Goal: Task Accomplishment & Management: Manage account settings

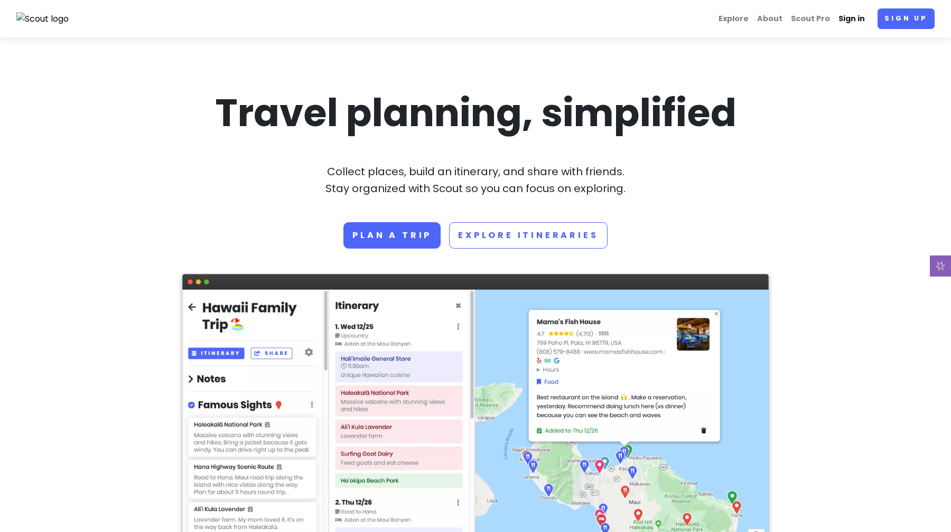
click at [853, 23] on link "Sign in" at bounding box center [851, 18] width 35 height 21
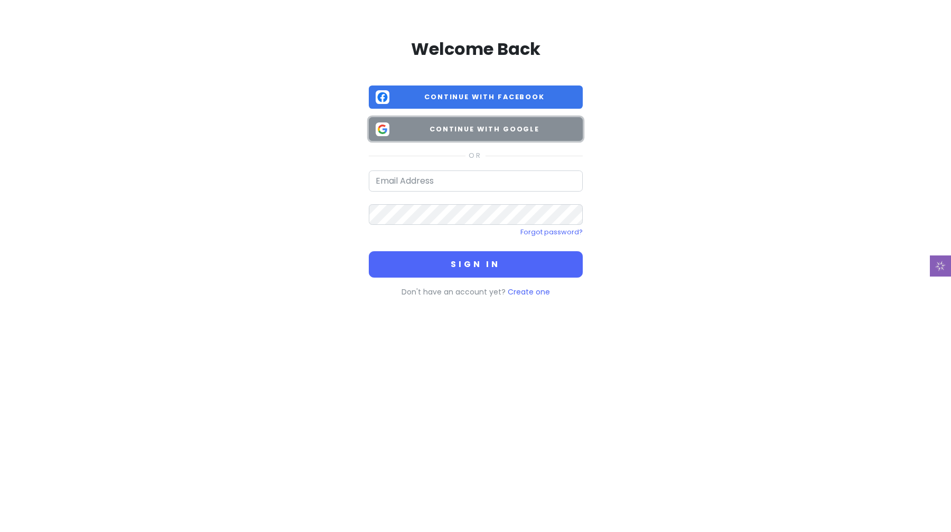
click at [504, 127] on span "Continue with Google" at bounding box center [484, 129] width 182 height 11
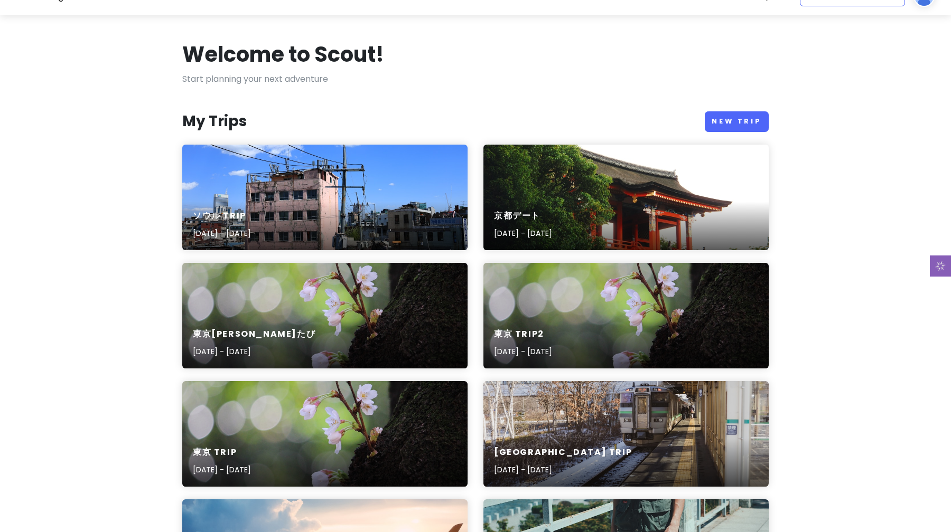
scroll to position [24, 0]
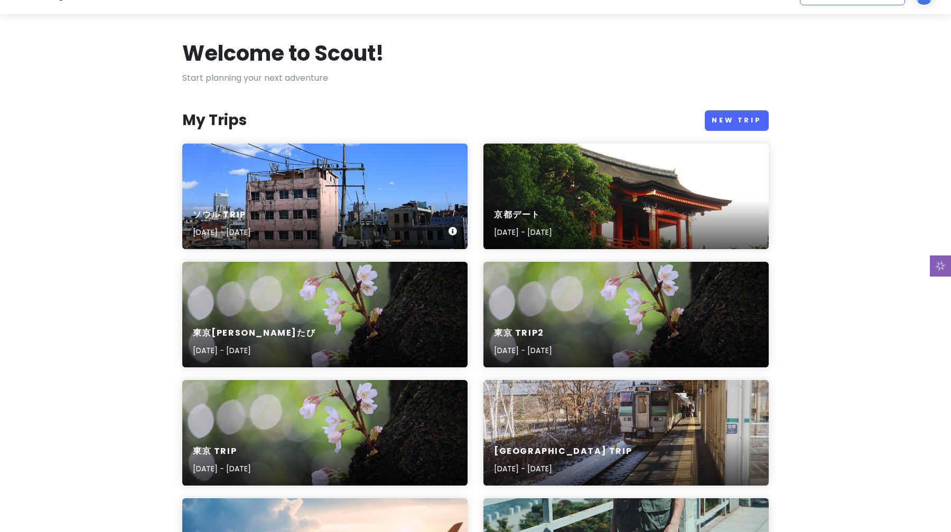
click at [277, 200] on div "ソウル Trip [DATE] - [DATE]" at bounding box center [324, 224] width 285 height 50
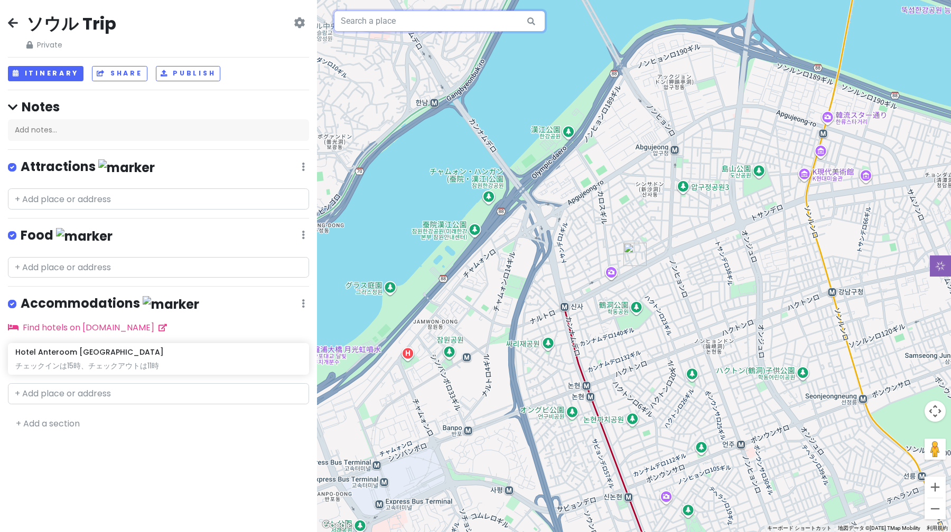
click at [376, 26] on input "text" at bounding box center [439, 21] width 211 height 21
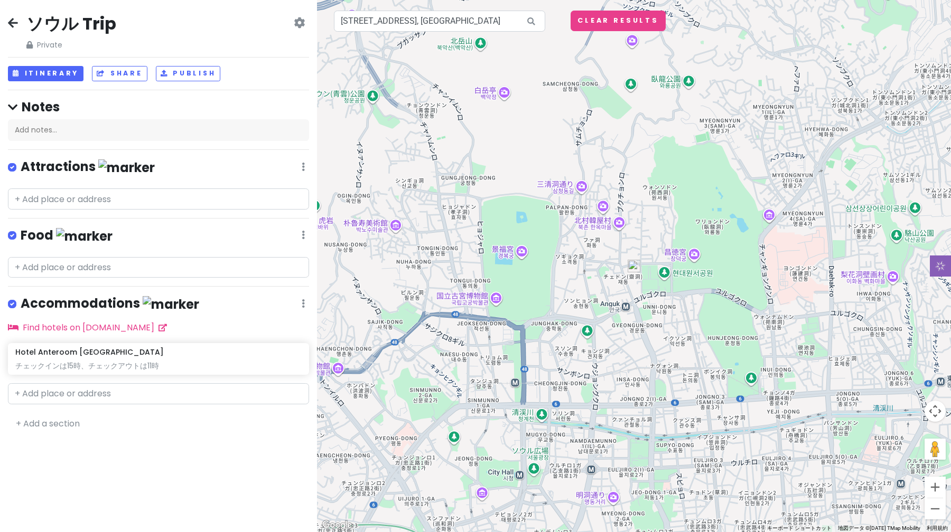
click at [531, 22] on icon at bounding box center [531, 22] width 24 height 22
click at [470, 19] on input "[STREET_ADDRESS], [GEOGRAPHIC_DATA]" at bounding box center [439, 21] width 211 height 21
click at [633, 269] on img at bounding box center [633, 266] width 13 height 13
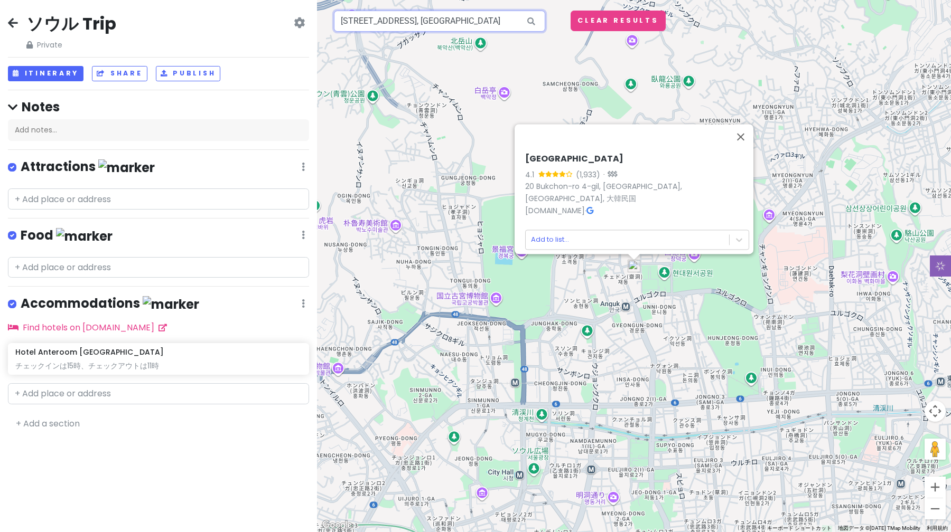
click at [423, 28] on input "[STREET_ADDRESS], [GEOGRAPHIC_DATA]" at bounding box center [439, 21] width 211 height 21
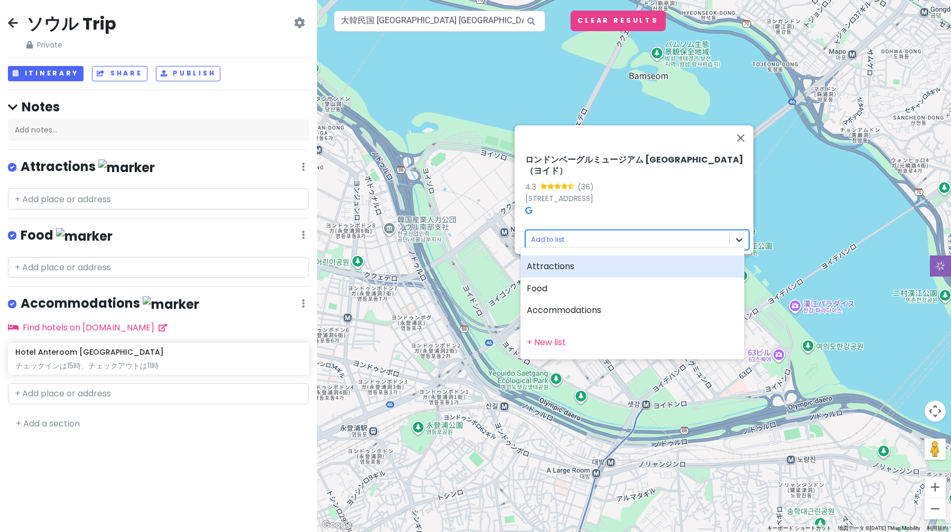
click at [738, 238] on body "ソウル Trip Private Change Dates Make a Copy Delete Trip Go Pro ⚡️ Give Feedback 💡…" at bounding box center [475, 266] width 951 height 532
click at [611, 201] on div at bounding box center [475, 266] width 951 height 532
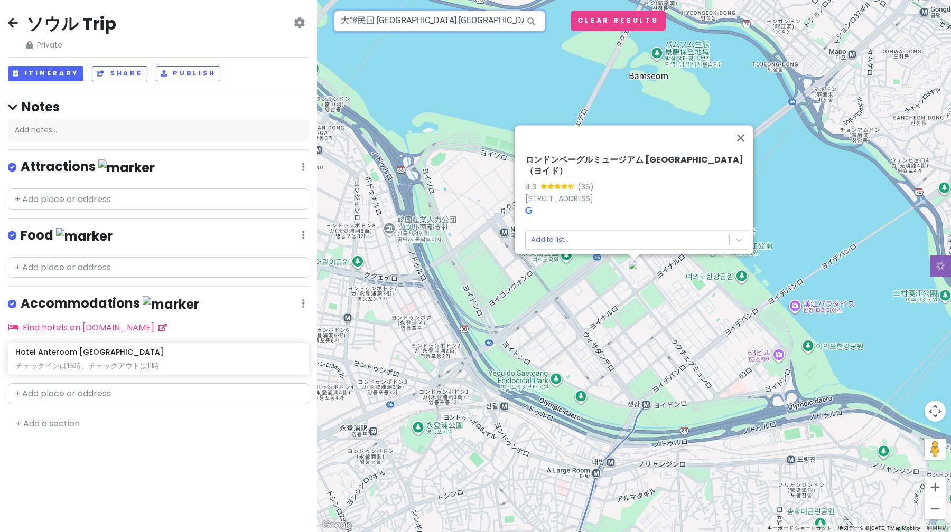
click at [508, 17] on input "大韓民国 [GEOGRAPHIC_DATA] [GEOGRAPHIC_DATA] [GEOGRAPHIC_DATA], [GEOGRAPHIC_DATA] […" at bounding box center [439, 21] width 211 height 21
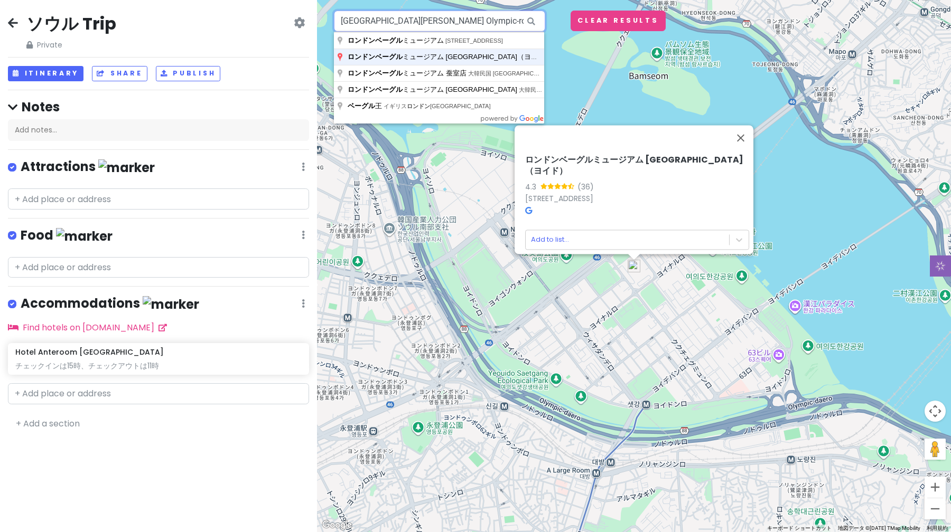
type input "大韓民国 済州 [GEOGRAPHIC_DATA], Gujwa-eup, [GEOGRAPHIC_DATA]-ro, [GEOGRAPHIC_DATA]"
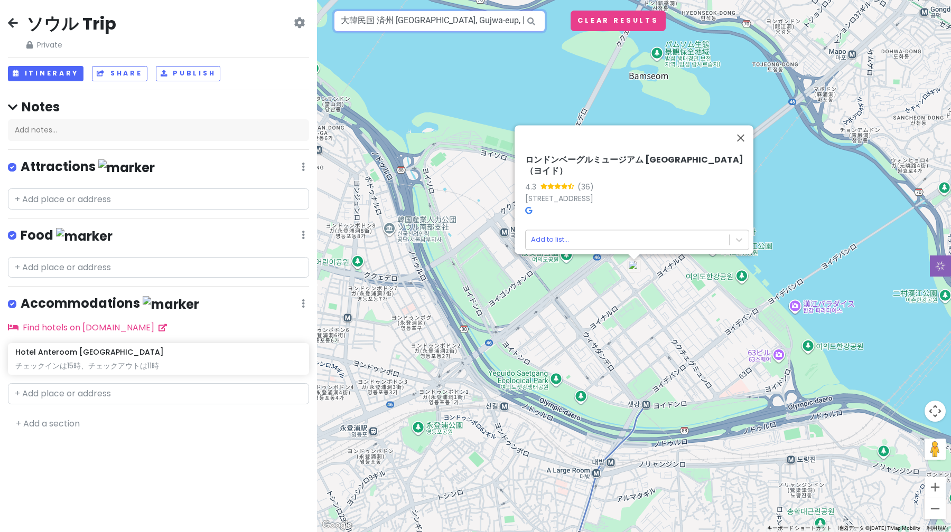
click at [504, 16] on input "大韓民国 済州 [GEOGRAPHIC_DATA], Gujwa-eup, [GEOGRAPHIC_DATA]-ro, [GEOGRAPHIC_DATA]" at bounding box center [439, 21] width 211 height 21
type input "g"
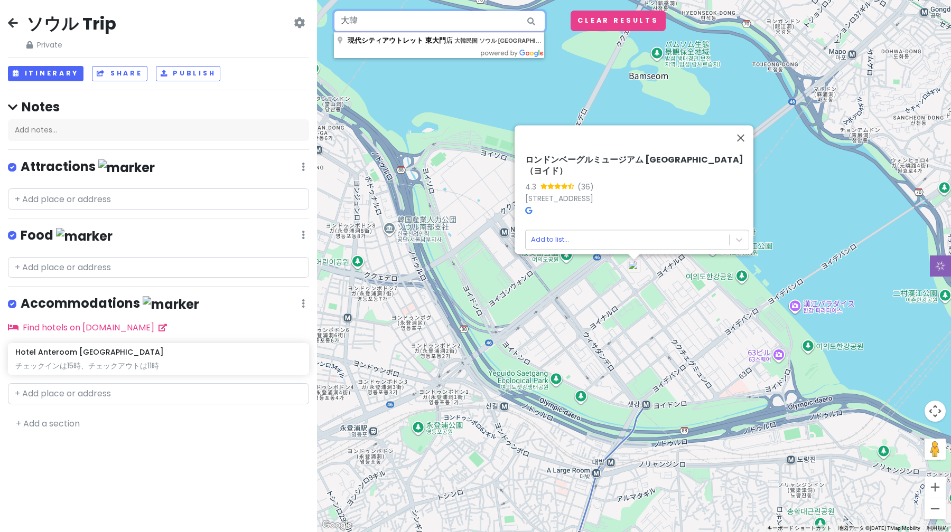
type input "大"
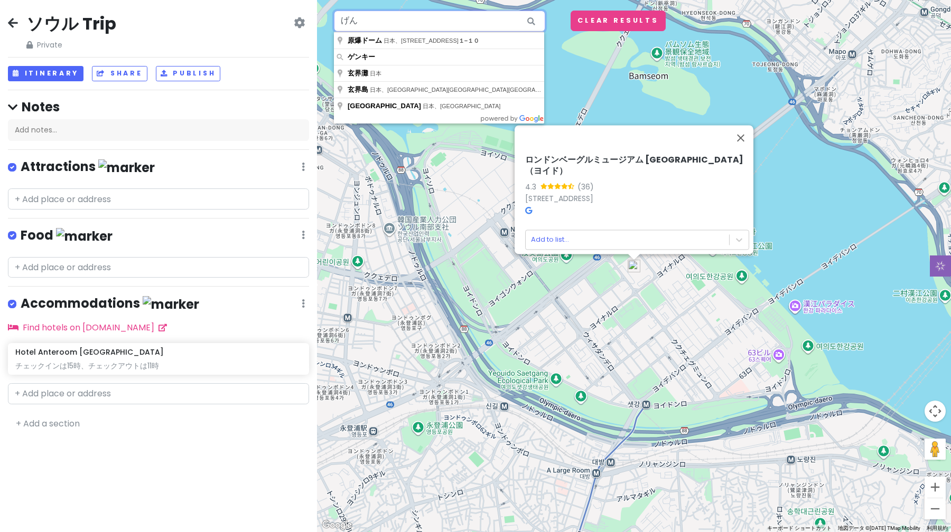
type input "げ"
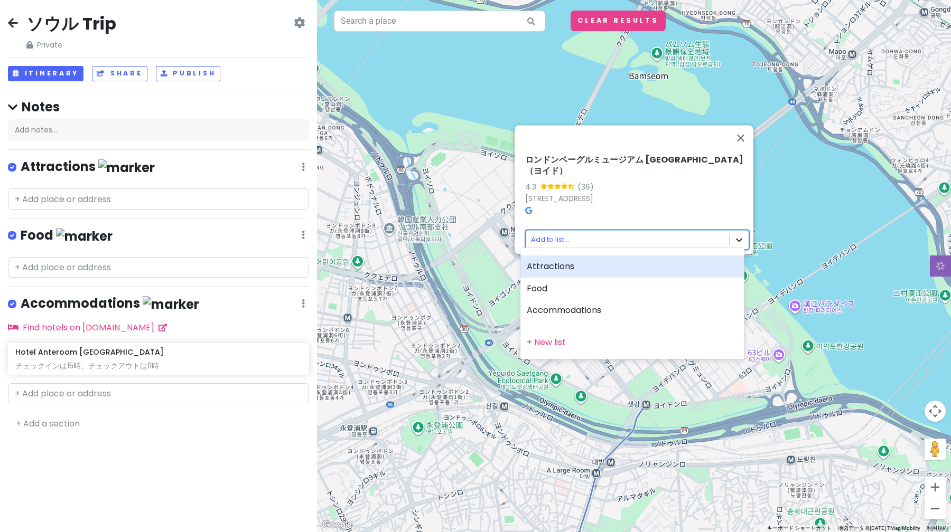
click at [733, 237] on body "ソウル Trip Private Change Dates Make a Copy Delete Trip Go Pro ⚡️ Give Feedback 💡…" at bounding box center [475, 266] width 951 height 532
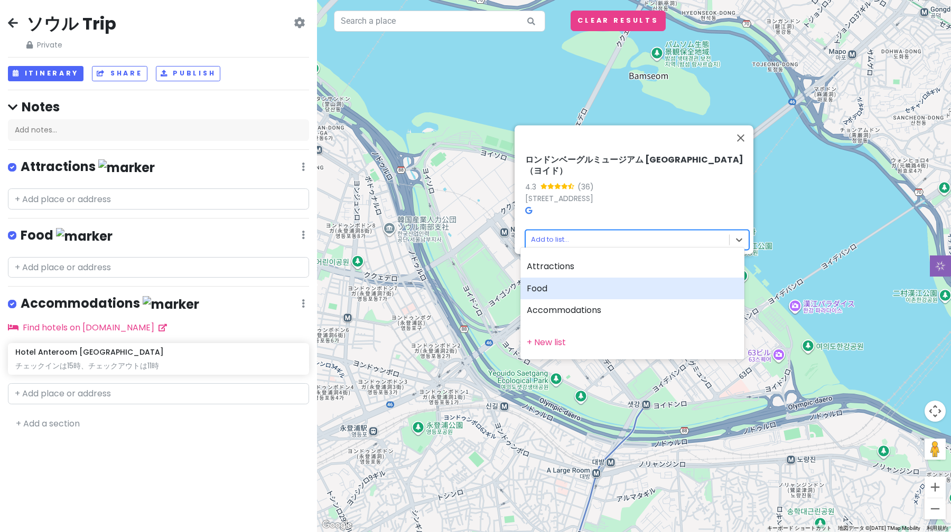
click at [653, 295] on div "Food" at bounding box center [632, 289] width 224 height 22
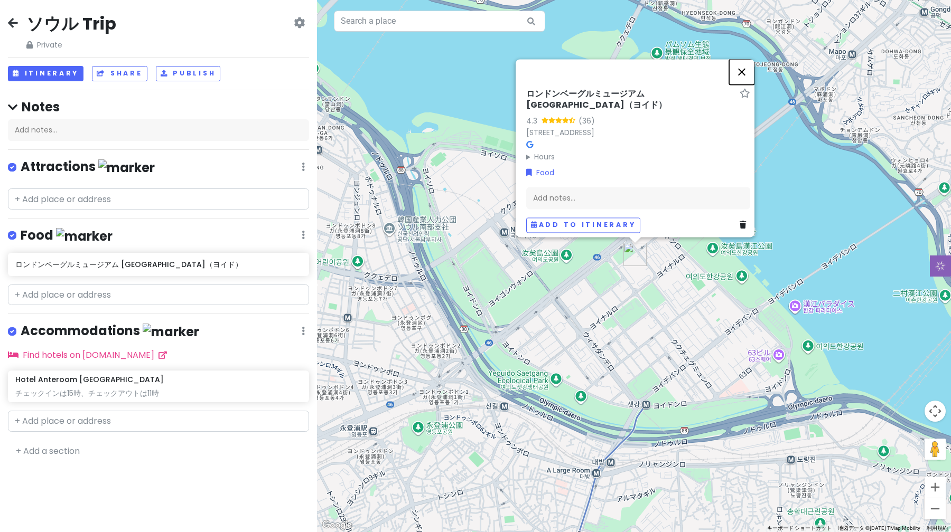
click at [747, 78] on button "閉じる" at bounding box center [741, 71] width 25 height 25
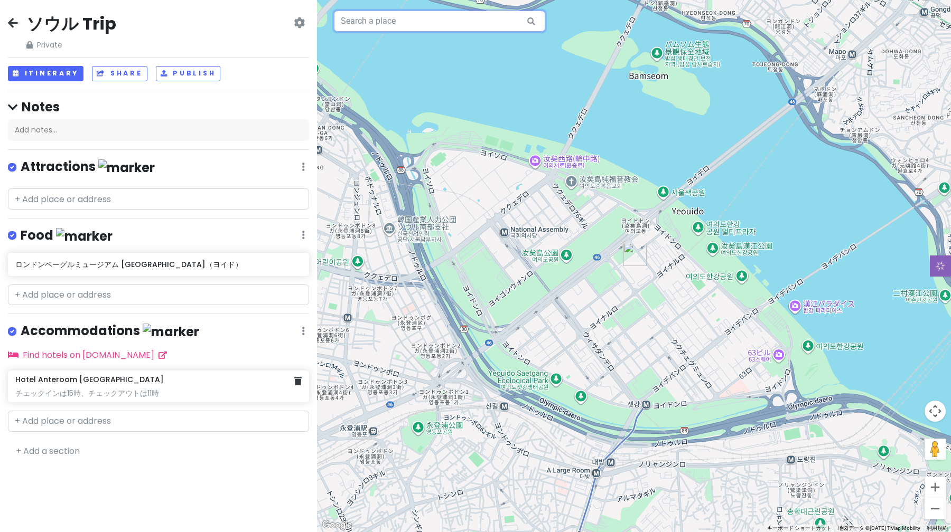
click at [146, 382] on div "Hotel Anteroom [GEOGRAPHIC_DATA] チェックインは15時、チェックアウトは11時" at bounding box center [158, 386] width 286 height 23
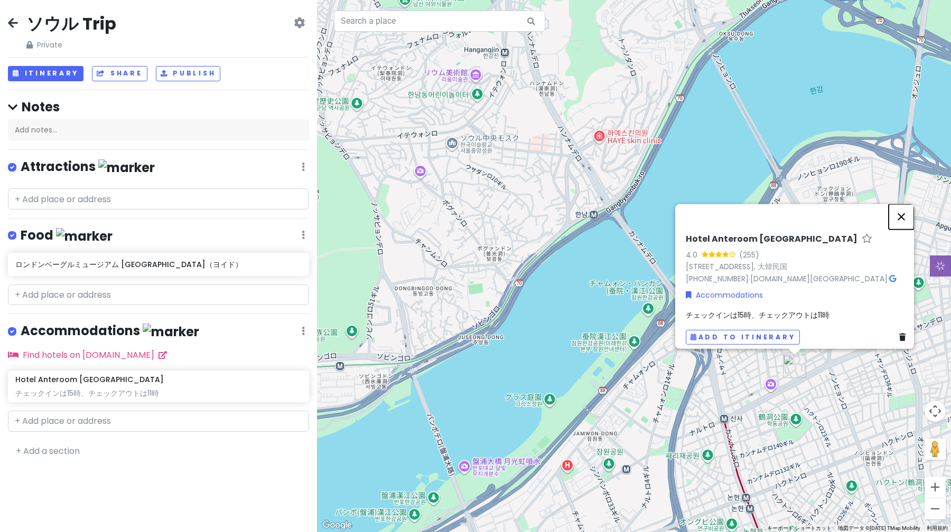
click at [905, 210] on button "閉じる" at bounding box center [900, 216] width 25 height 25
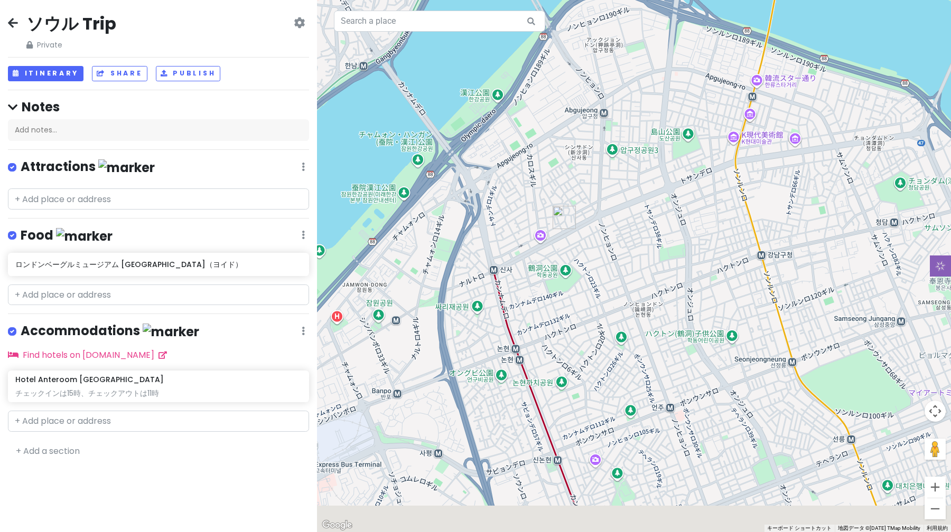
drag, startPoint x: 784, startPoint y: 299, endPoint x: 548, endPoint y: 148, distance: 280.3
click at [548, 148] on div at bounding box center [634, 266] width 634 height 532
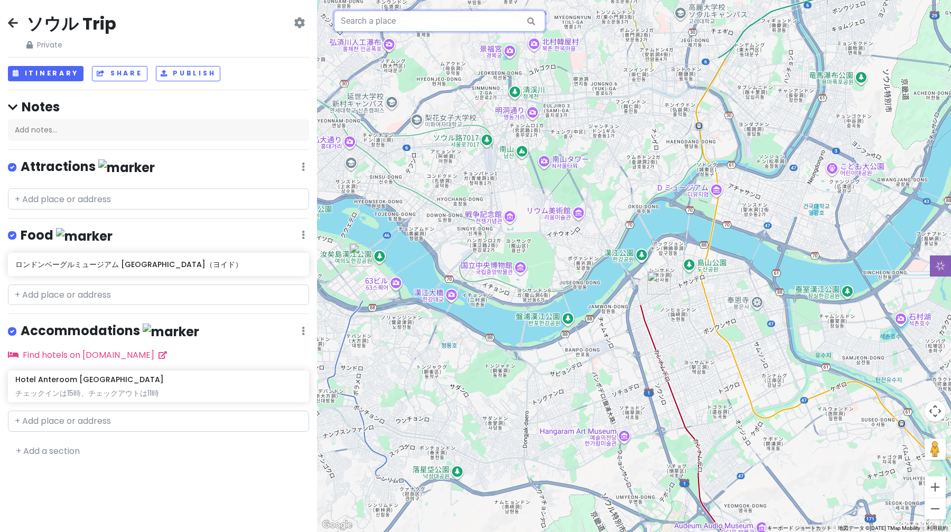
click at [412, 31] on input "text" at bounding box center [439, 21] width 211 height 21
paste input "[GEOGRAPHIC_DATA]"
type input "ヤンヤンチッ 狎鴎亭店"
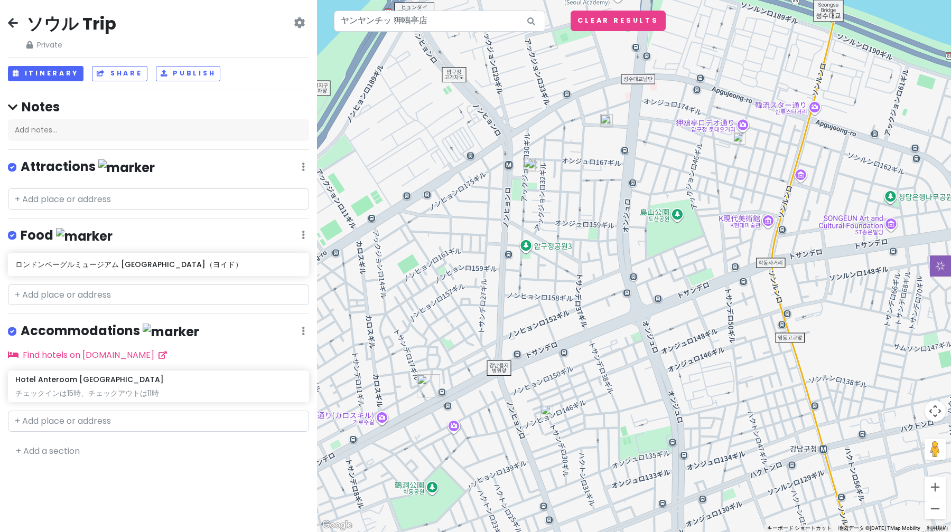
click at [534, 24] on icon at bounding box center [531, 22] width 24 height 22
click at [605, 124] on img at bounding box center [606, 120] width 13 height 13
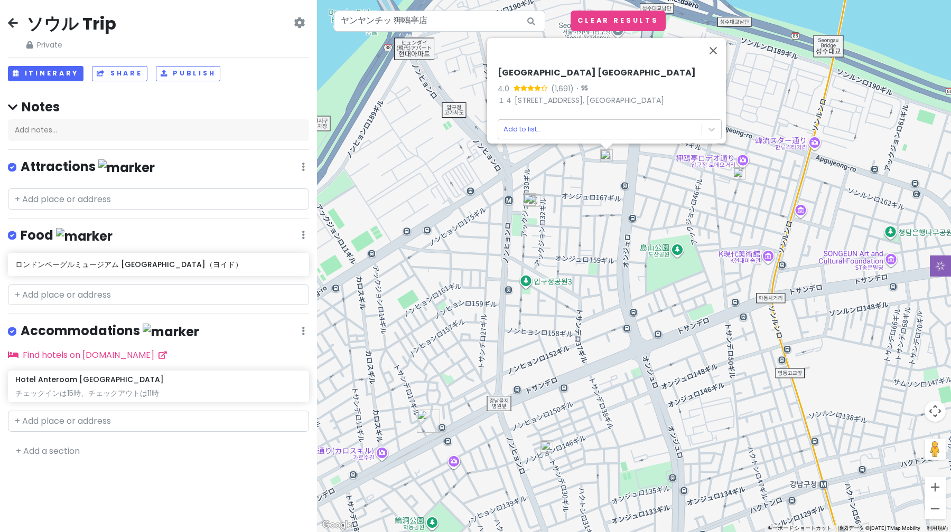
click at [745, 165] on div "[GEOGRAPHIC_DATA] 狎鴎亭店 4.0 (1,691) · [STREET_ADDRESS], 韓国 Add to list..." at bounding box center [634, 266] width 634 height 532
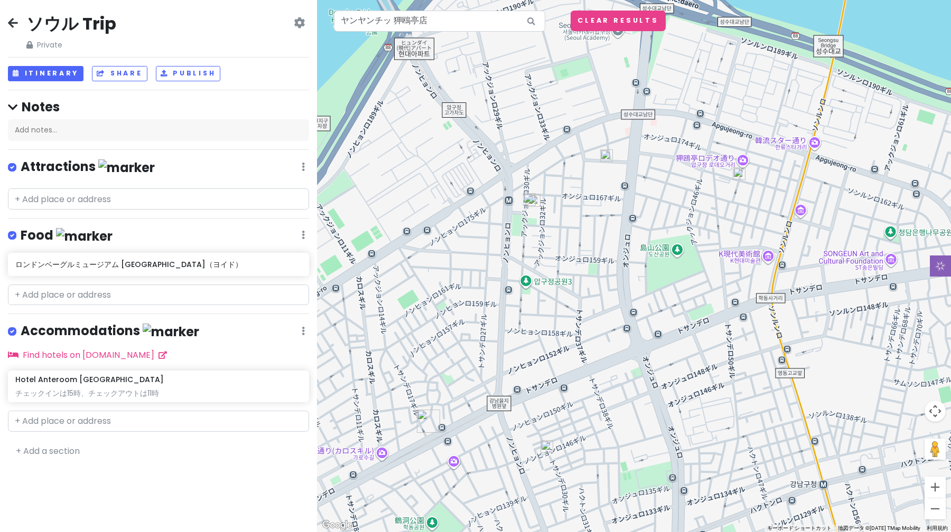
click at [742, 171] on img at bounding box center [739, 173] width 13 height 13
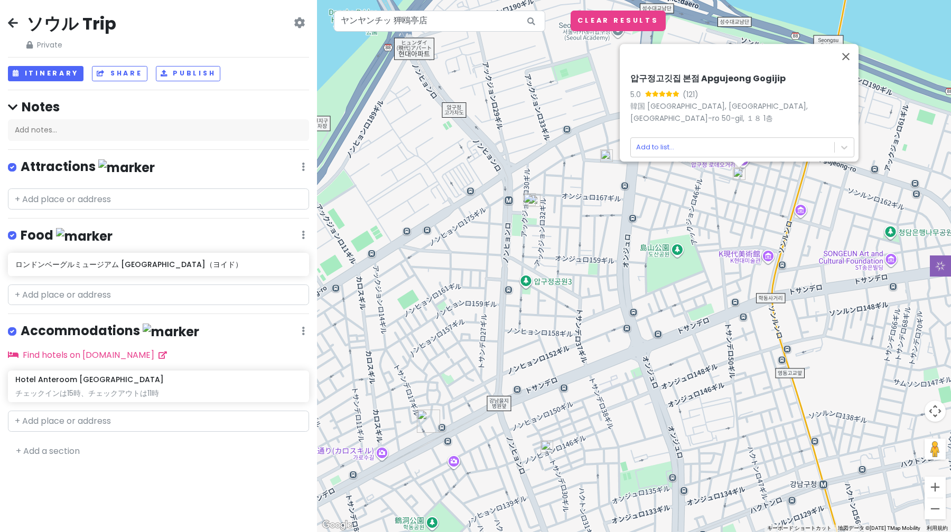
click at [531, 200] on img at bounding box center [529, 199] width 13 height 13
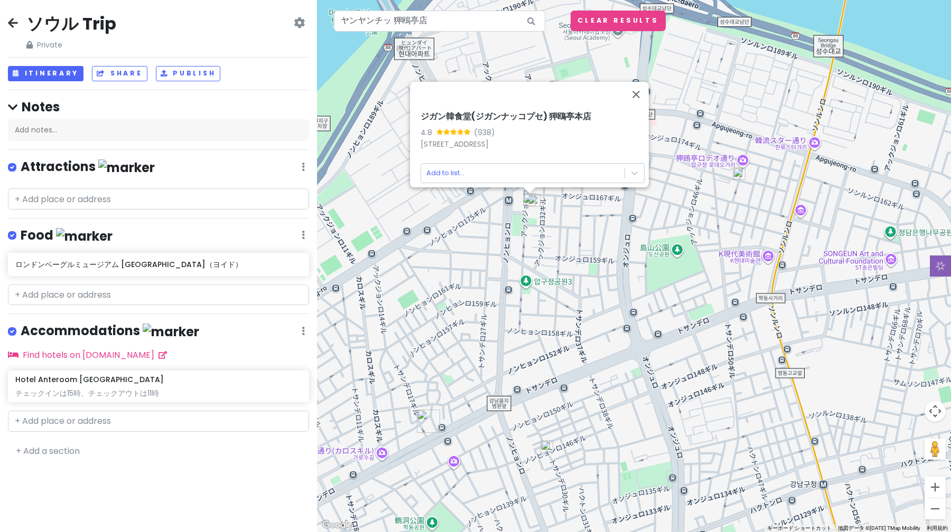
click at [538, 202] on img at bounding box center [534, 200] width 13 height 13
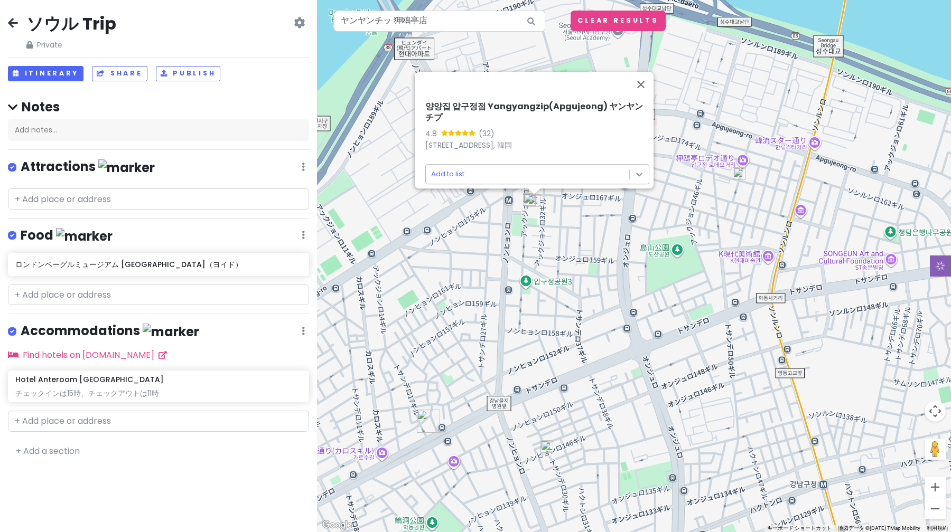
click at [640, 171] on body "ソウル Trip Private Change Dates Make a Copy Delete Trip Go Pro ⚡️ Give Feedback 💡…" at bounding box center [475, 266] width 951 height 532
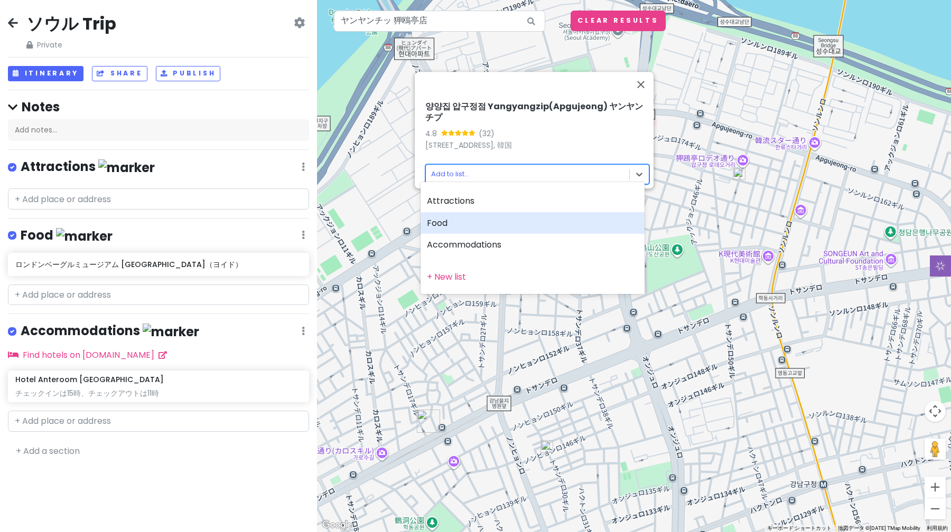
click at [606, 216] on div "Food" at bounding box center [532, 223] width 224 height 22
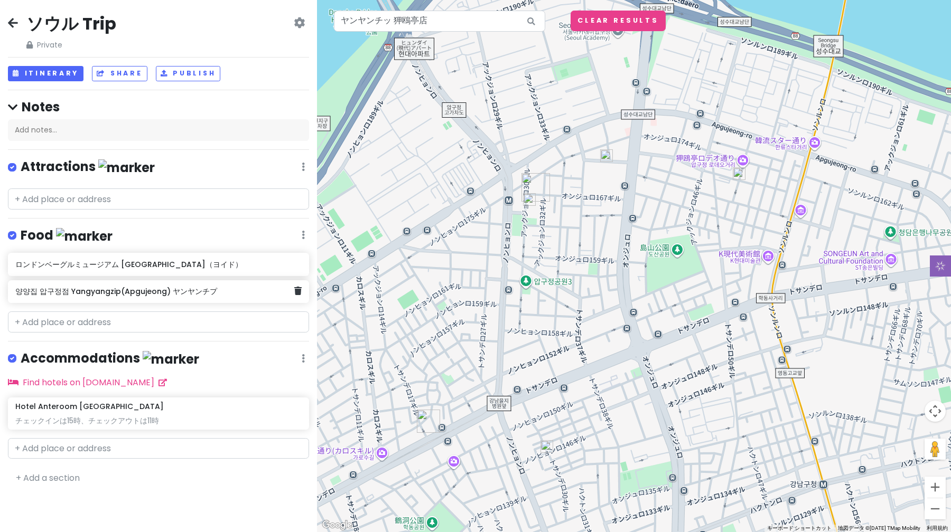
click at [232, 294] on h6 "양양집 압구정점 Yangyangzip(Apgujeong) ヤンヤンチプ" at bounding box center [154, 292] width 278 height 10
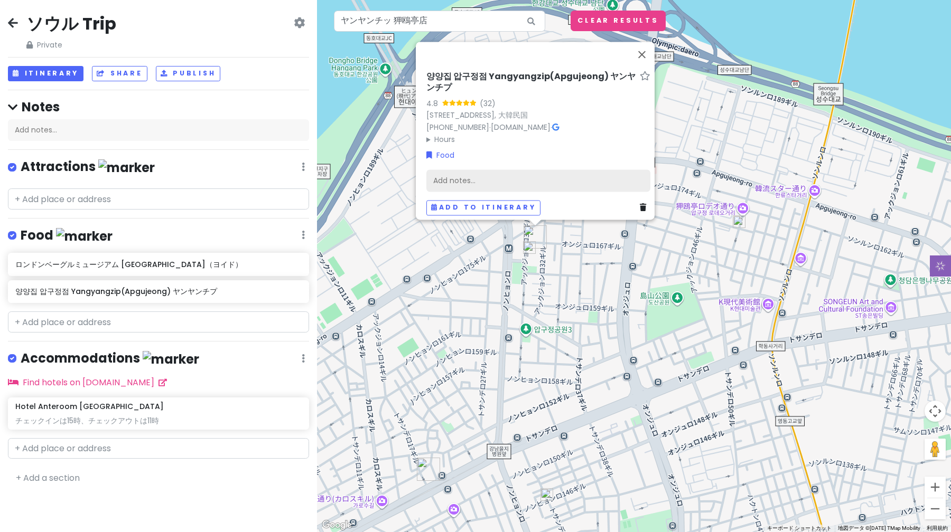
click at [500, 177] on div "Add notes..." at bounding box center [538, 181] width 224 height 22
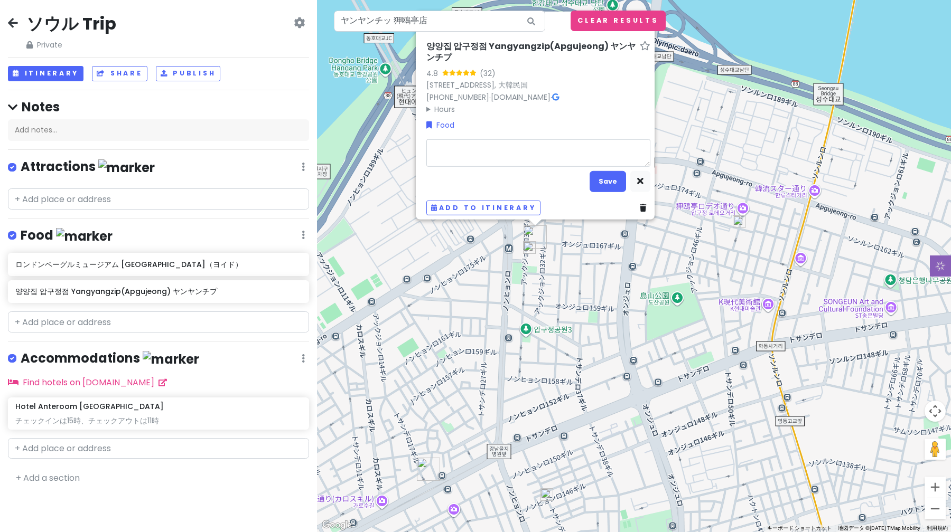
type textarea "x"
type textarea "y"
type textarea "x"
type textarea "ゆk"
type textarea "x"
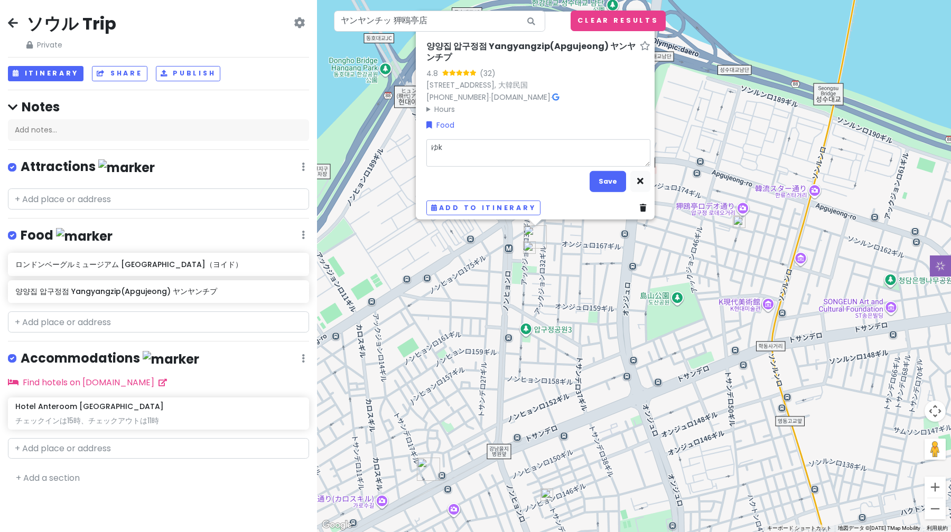
type textarea "ゆっk"
type textarea "x"
type textarea "ゆっっk"
type textarea "x"
type textarea "ゆっっけ"
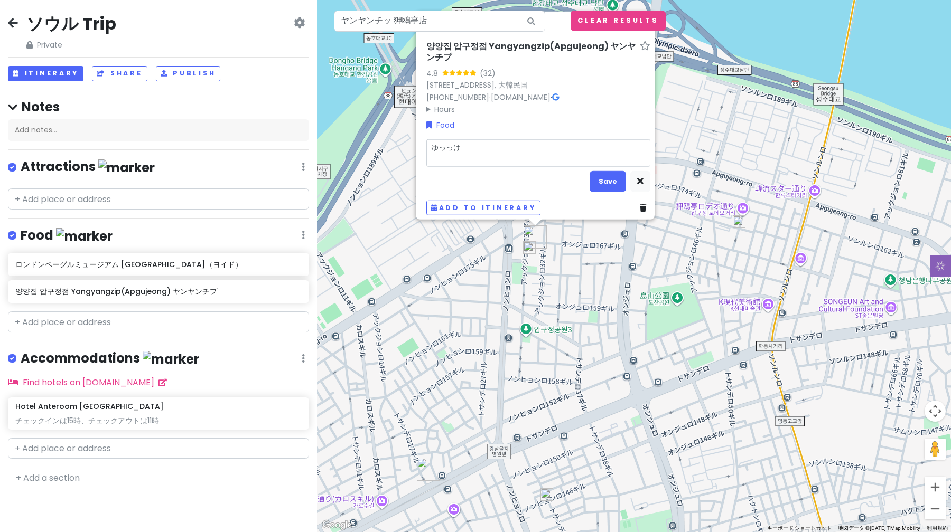
type textarea "x"
type textarea "ゆっっ"
type textarea "x"
type textarea "ゆっ"
type textarea "x"
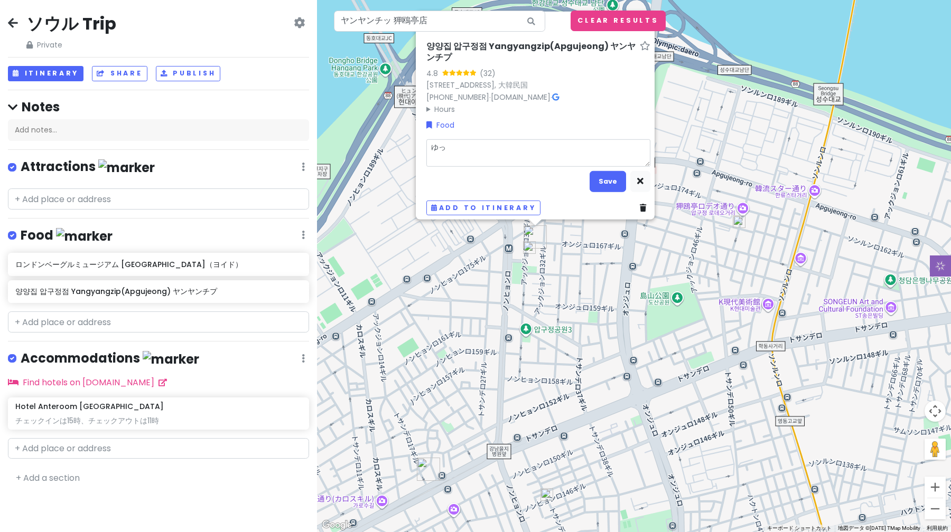
type textarea "ゆ"
type textarea "x"
type textarea "y"
type textarea "x"
type textarea "ゆ"
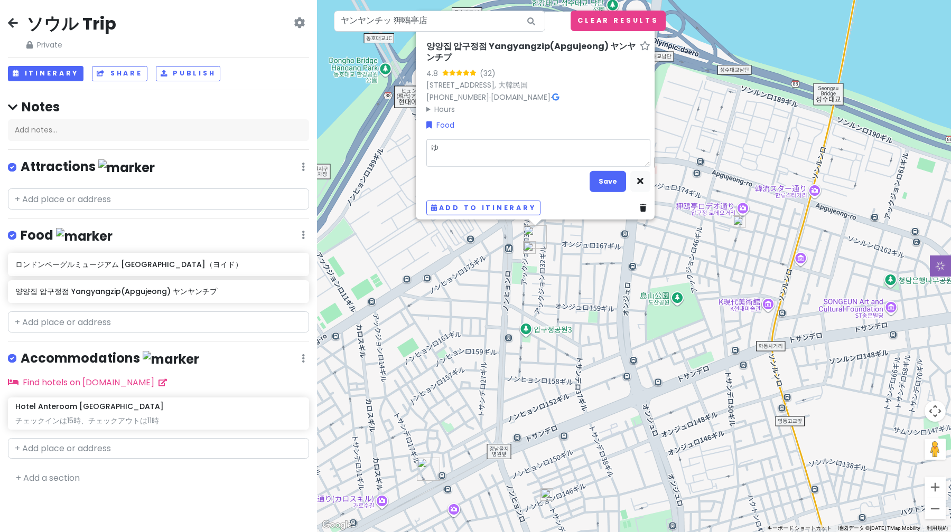
type textarea "x"
type textarea "ゆk"
type textarea "x"
type textarea "ゆっk"
type textarea "x"
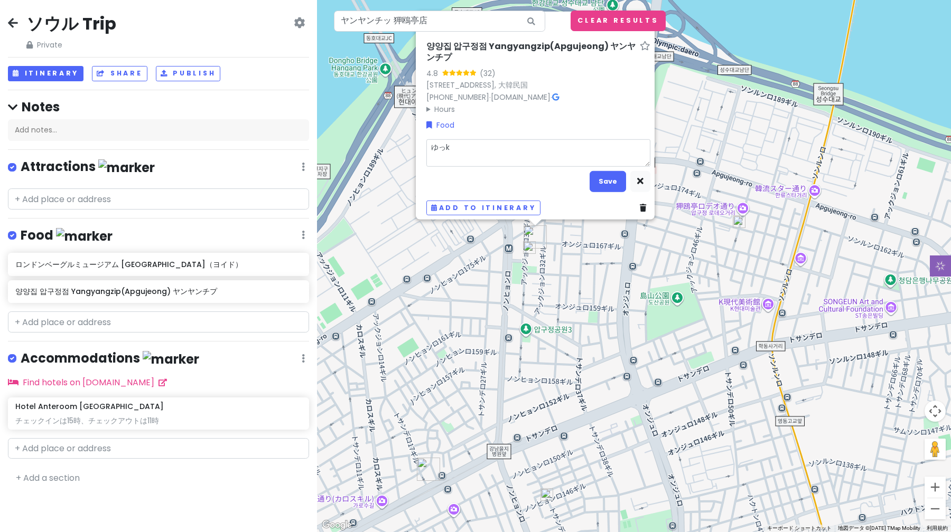
type textarea "ユッケ"
type textarea "x"
type textarea "ユッケb"
type textarea "x"
type textarea "ユッケび"
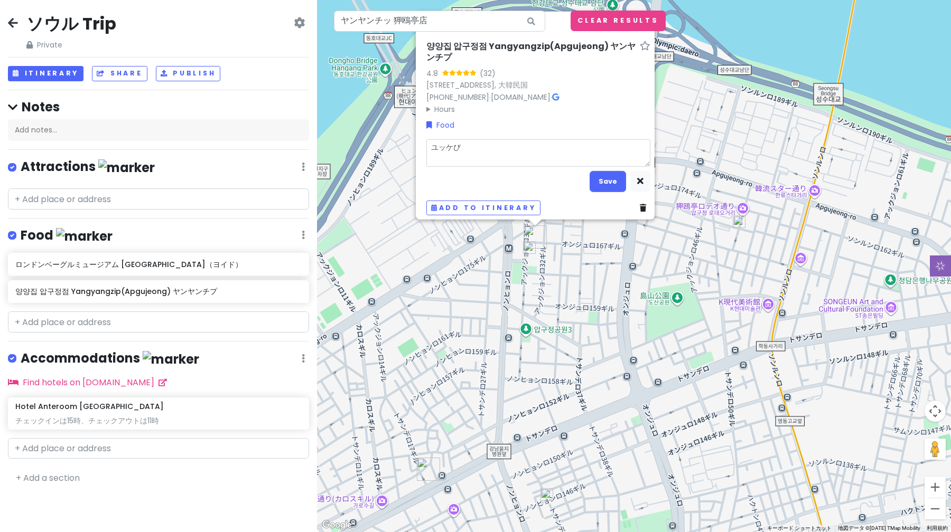
type textarea "x"
type textarea "ユッケビビ"
type textarea "x"
type textarea "ユッケビビn"
type textarea "x"
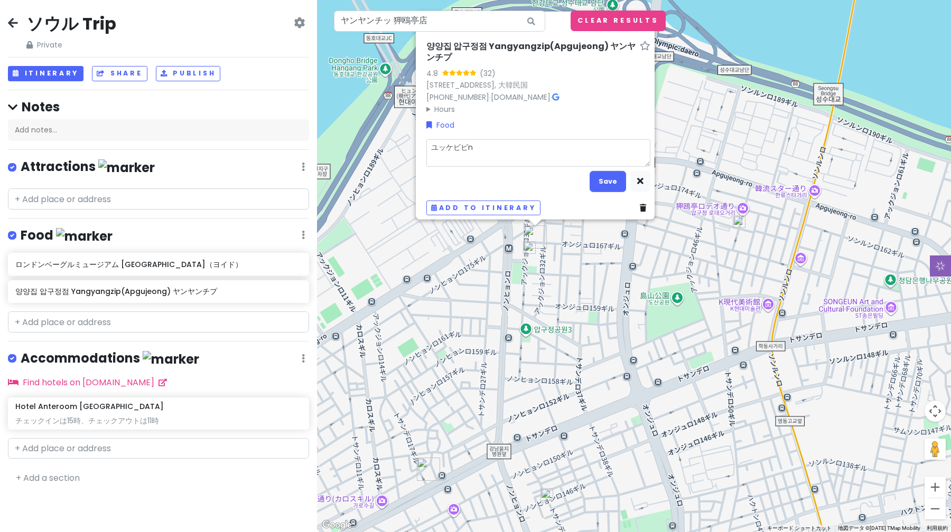
type textarea "ユッケビビン"
type textarea "x"
type textarea "ユッケビビンb"
type textarea "x"
type textarea "ユッケビビンバ"
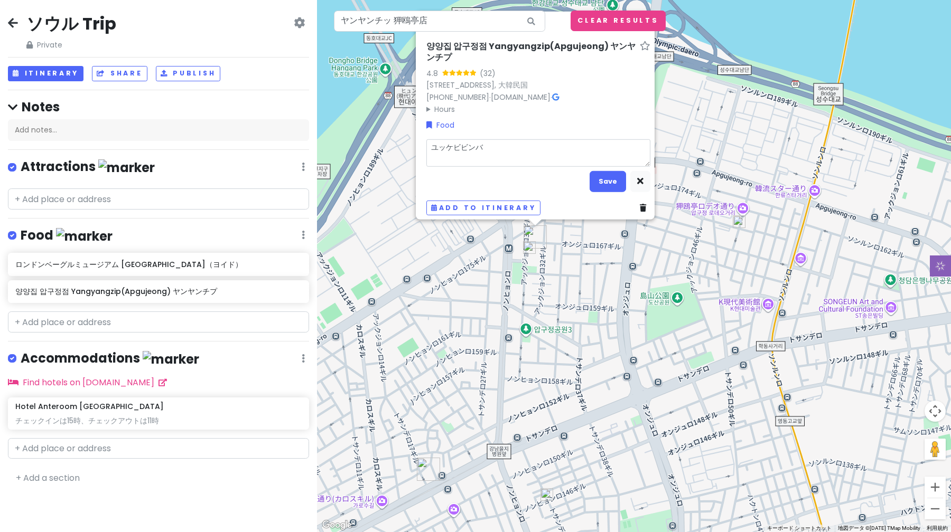
type textarea "x"
type textarea "ユッケビビンバg"
type textarea "x"
type textarea "ユッケビビンバが"
type textarea "x"
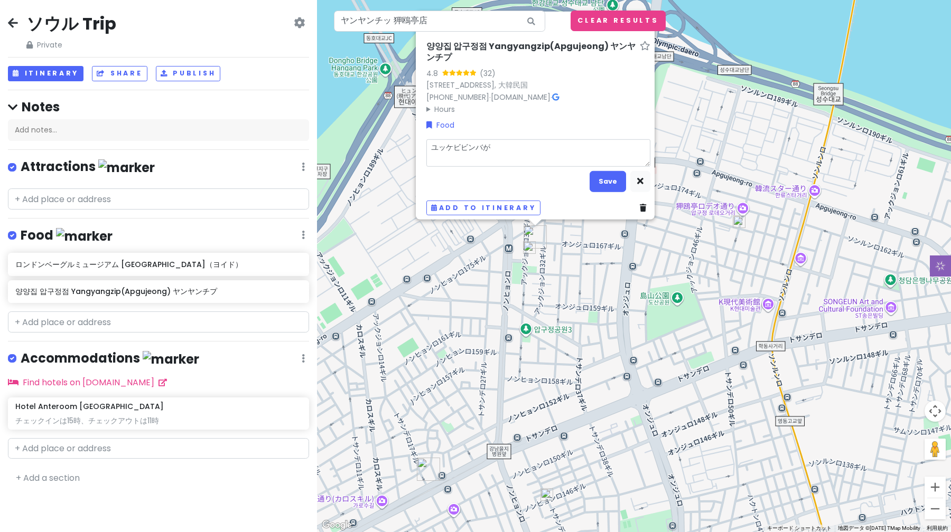
type textarea "ユッケビビンバがt"
type textarea "x"
type textarea "ユッケビビンバがたb"
type textarea "x"
type textarea "ユッケビビンバが食べ"
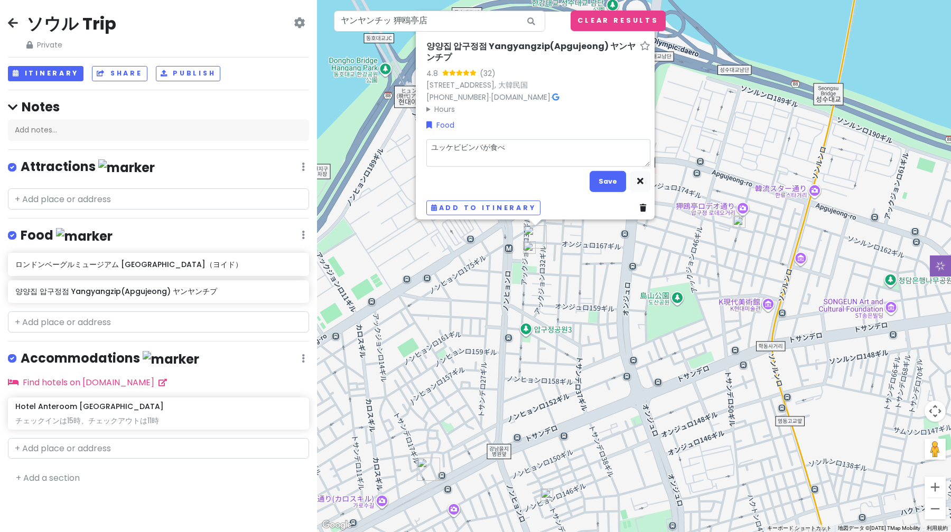
type textarea "x"
type textarea "ユッケビビンバが食べr"
type textarea "x"
type textarea "ユッケビビンバが食べれ"
type textarea "x"
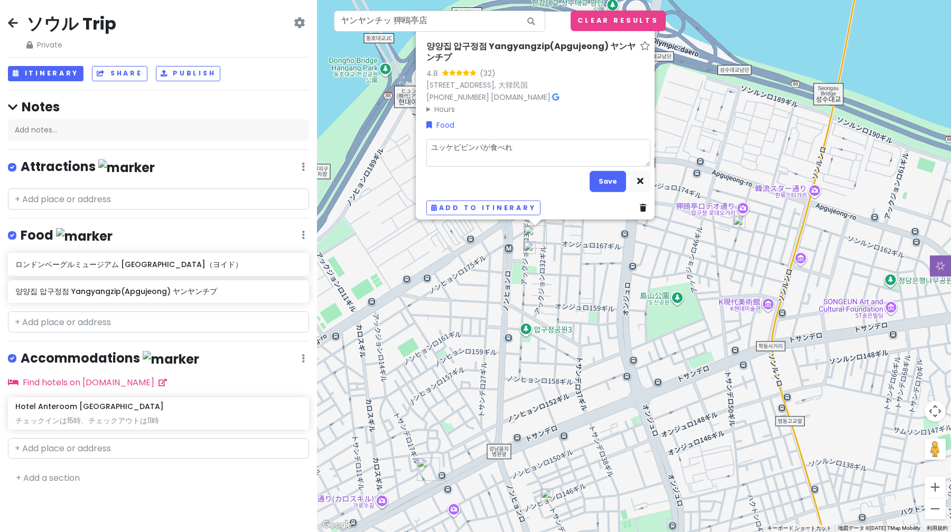
type textarea "ユッケビビンバが食べれう"
type textarea "x"
type textarea "ユッケビビンバがたべれ"
type textarea "x"
type textarea "ユッケビビンバがたべれr"
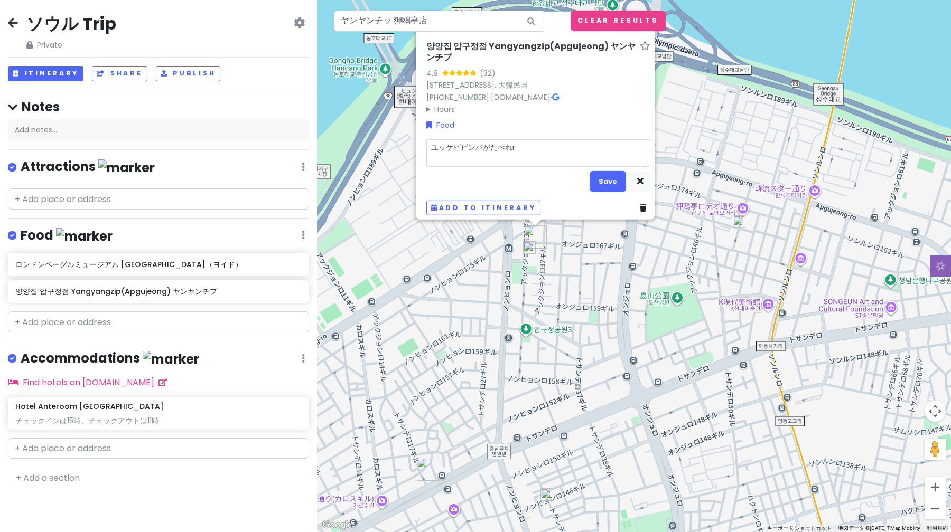
type textarea "x"
type textarea "ユッケビビンバが食べれる"
click at [598, 176] on button "Save" at bounding box center [607, 181] width 36 height 21
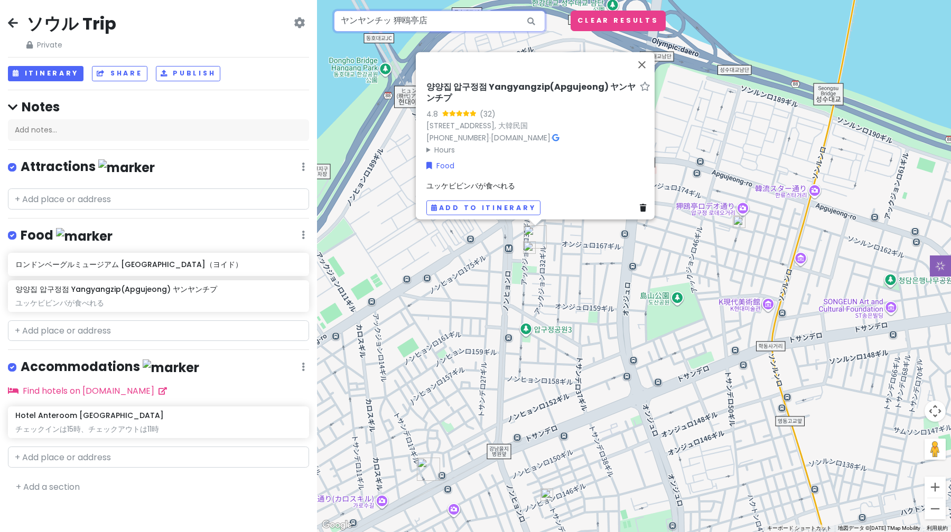
click at [447, 13] on input "ヤンヤンチッ 狎鴎亭店" at bounding box center [439, 21] width 211 height 21
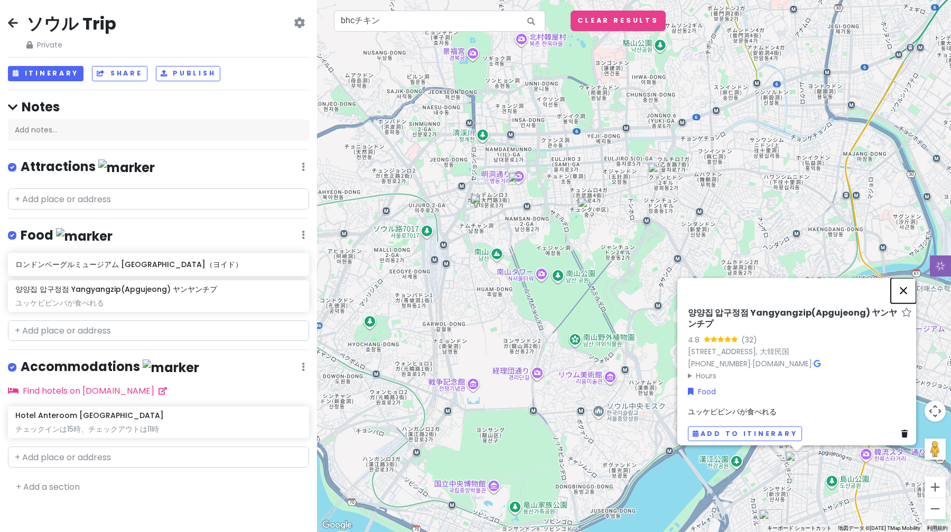
click at [907, 292] on button "閉じる" at bounding box center [902, 290] width 25 height 25
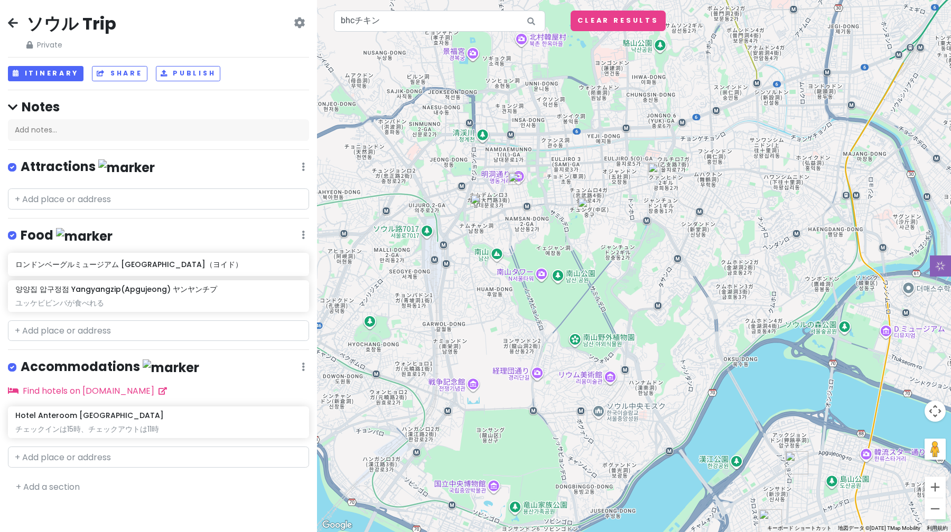
click at [907, 292] on div at bounding box center [634, 266] width 634 height 532
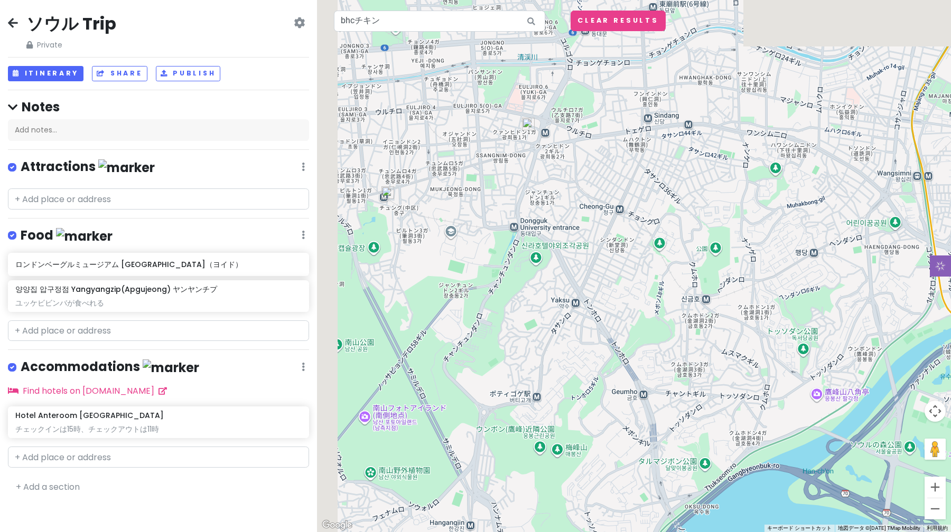
drag, startPoint x: 479, startPoint y: 109, endPoint x: 650, endPoint y: 210, distance: 198.6
click at [650, 210] on div at bounding box center [634, 266] width 634 height 532
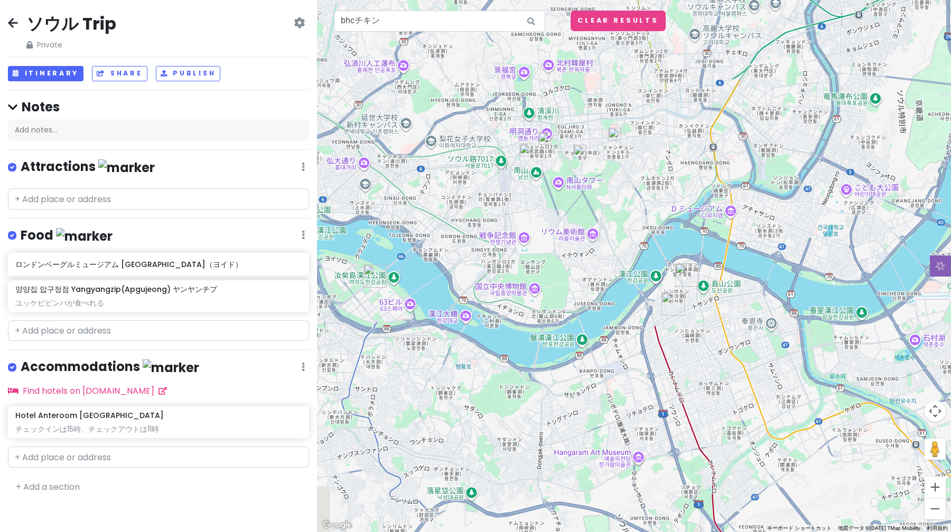
drag, startPoint x: 607, startPoint y: 391, endPoint x: 604, endPoint y: 254, distance: 137.4
click at [604, 254] on div at bounding box center [634, 266] width 634 height 532
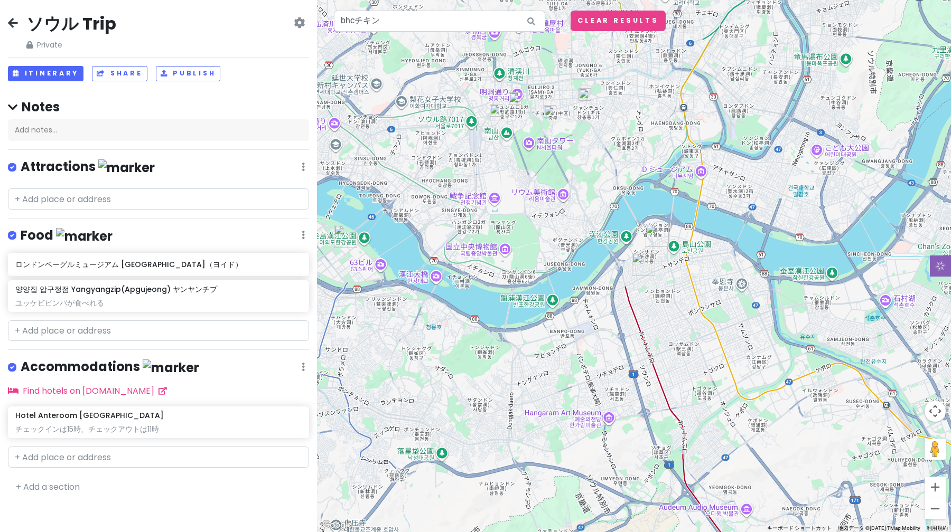
drag, startPoint x: 620, startPoint y: 336, endPoint x: 592, endPoint y: 304, distance: 43.0
click at [592, 304] on div at bounding box center [634, 266] width 634 height 532
click at [653, 236] on img "양양집 압구정점 Yangyangzip(Apgujeong) ヤンヤンチプ" at bounding box center [656, 235] width 23 height 23
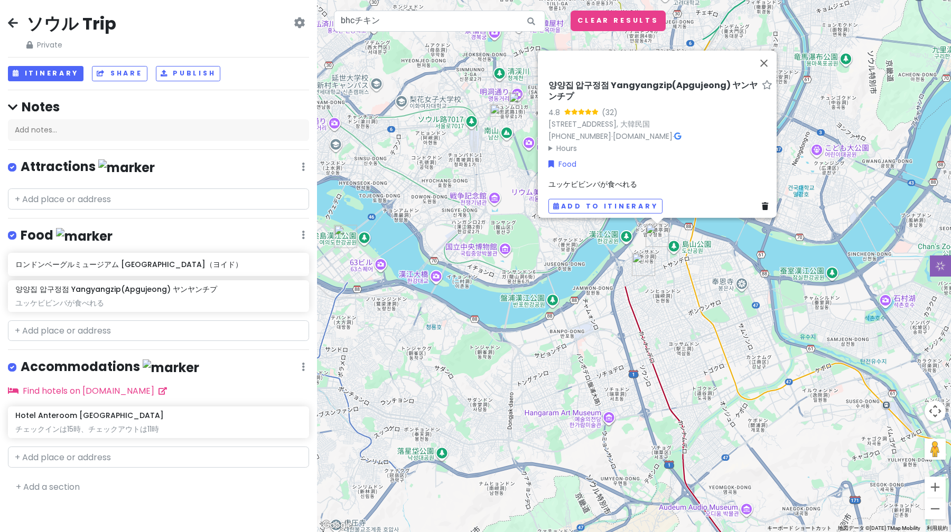
click at [513, 103] on img at bounding box center [515, 98] width 13 height 13
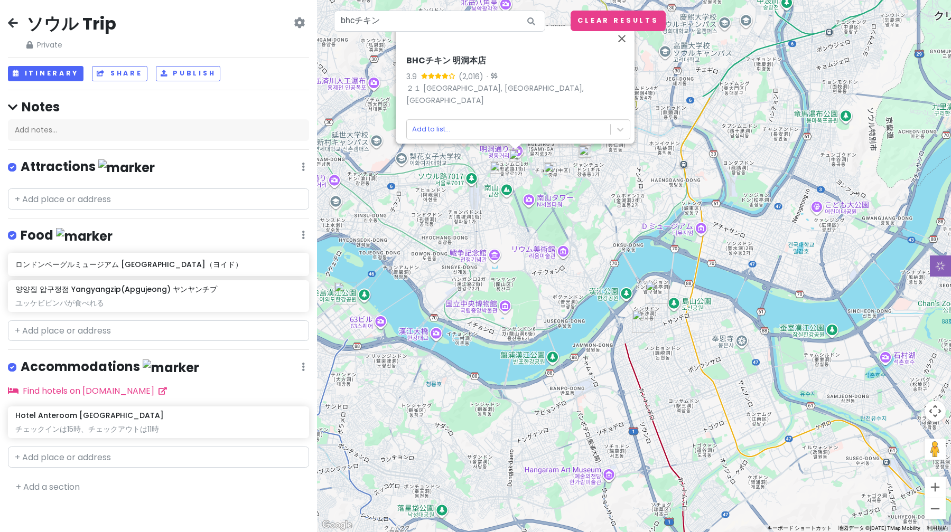
click at [492, 172] on img at bounding box center [496, 167] width 13 height 13
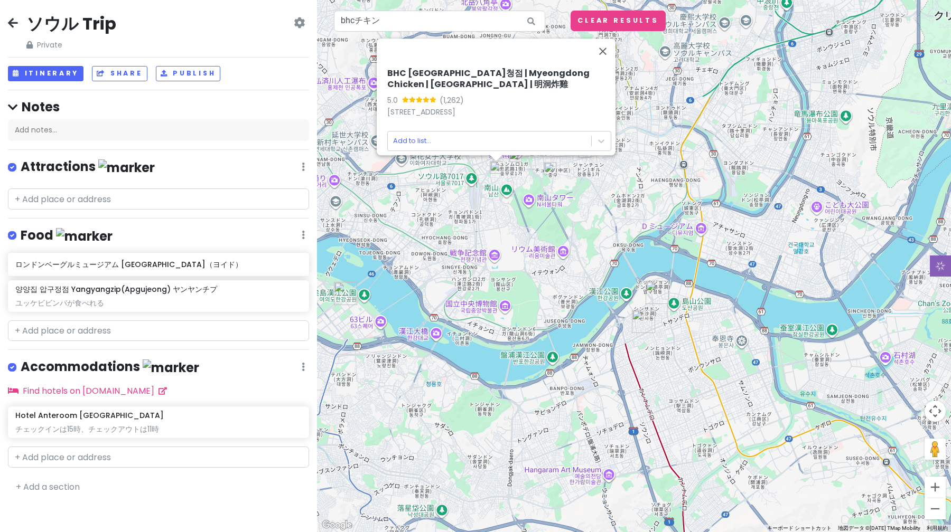
click at [551, 176] on div "BHC [GEOGRAPHIC_DATA]청점 | Myeongdong Chicken | [GEOGRAPHIC_DATA] | 明洞炸雞 5.0 (1,…" at bounding box center [634, 266] width 634 height 532
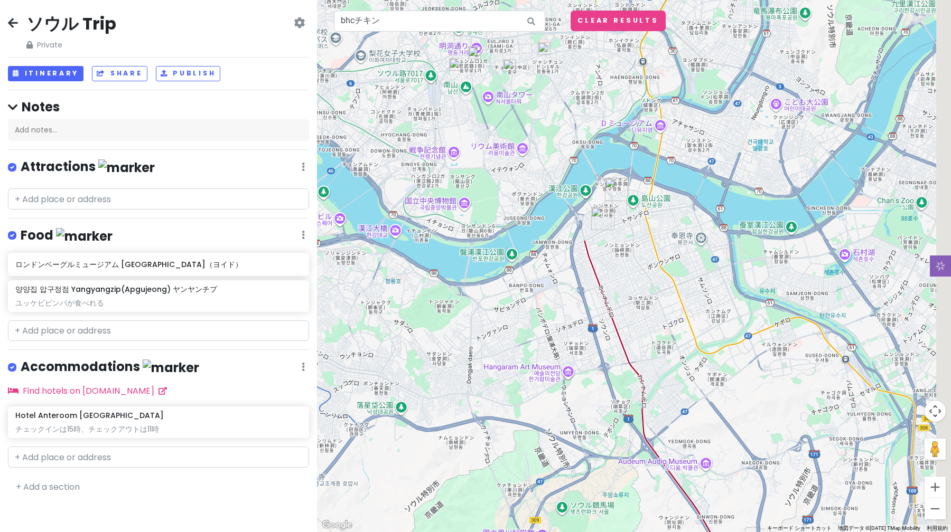
drag, startPoint x: 710, startPoint y: 440, endPoint x: 668, endPoint y: 334, distance: 114.7
click at [668, 334] on div at bounding box center [634, 266] width 634 height 532
click at [536, 23] on icon at bounding box center [531, 22] width 24 height 22
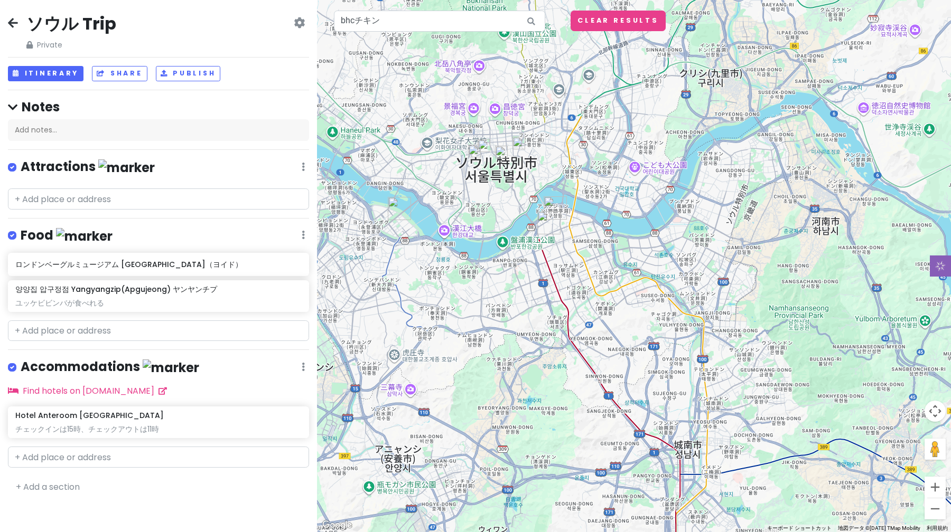
click at [533, 18] on icon at bounding box center [531, 22] width 24 height 22
click at [454, 13] on input "bhcチキン" at bounding box center [439, 21] width 211 height 21
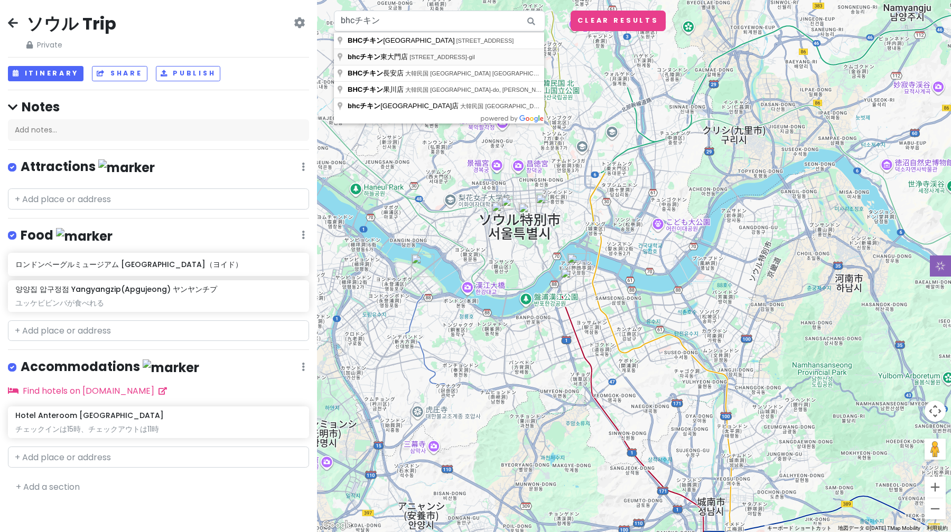
type input "[STREET_ADDRESS]-gil, [GEOGRAPHIC_DATA]"
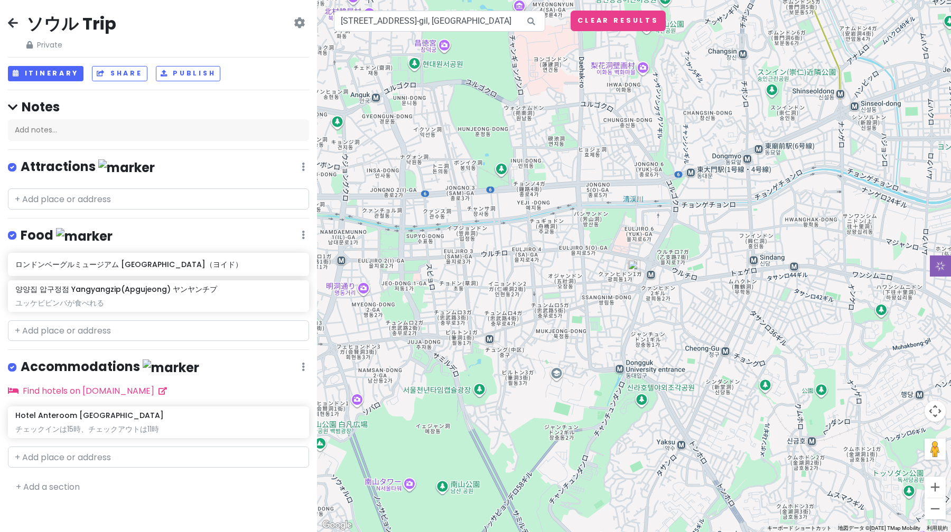
click at [637, 267] on img at bounding box center [633, 266] width 13 height 13
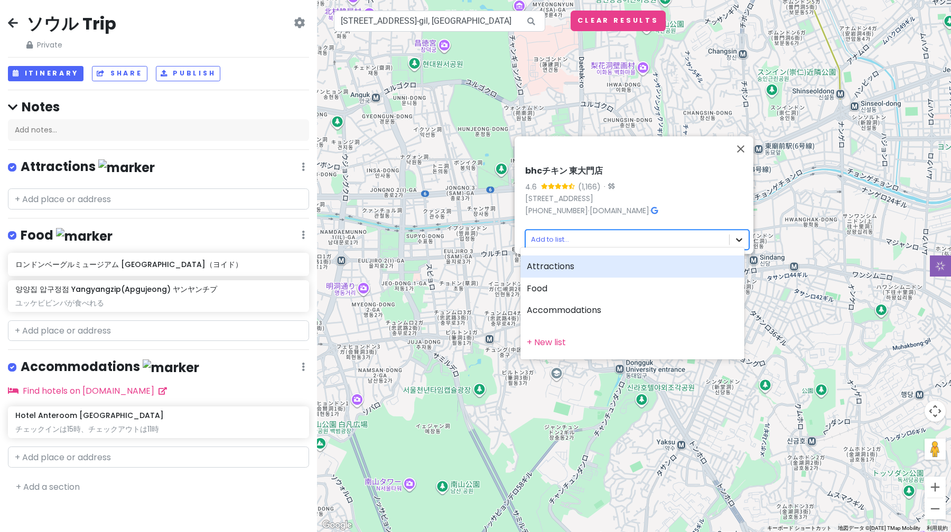
click at [730, 237] on body "ソウル Trip Private Change Dates Make a Copy Delete Trip Go Pro ⚡️ Give Feedback 💡…" at bounding box center [475, 266] width 951 height 532
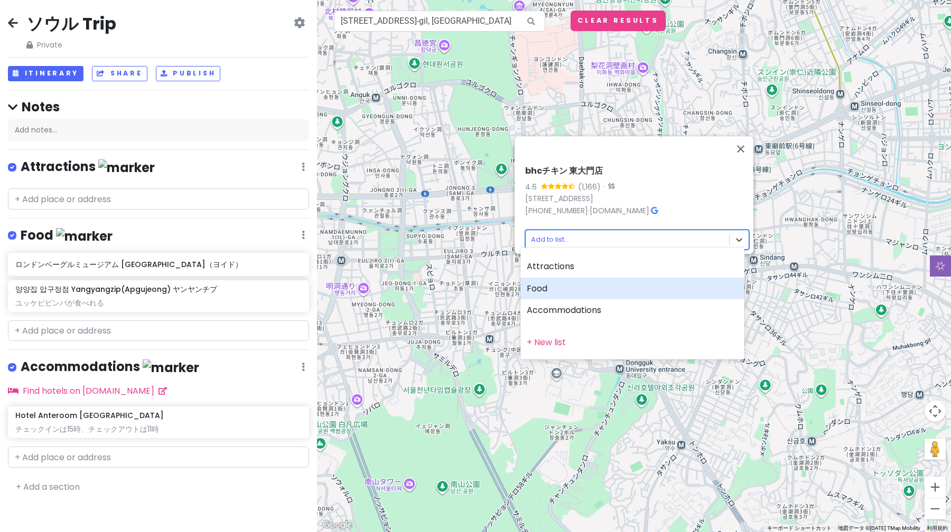
click at [689, 283] on div "Food" at bounding box center [632, 289] width 224 height 22
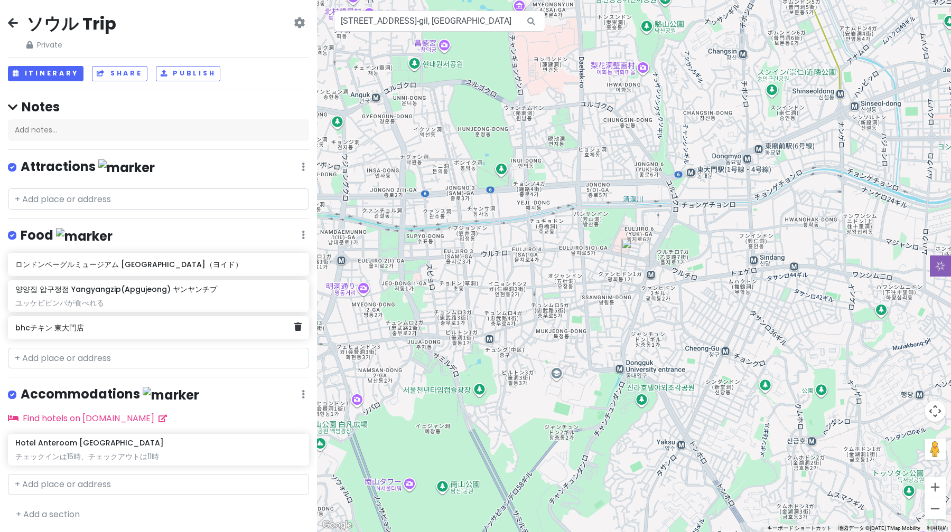
click at [114, 330] on h6 "bhcチキン 東大門店" at bounding box center [154, 328] width 278 height 10
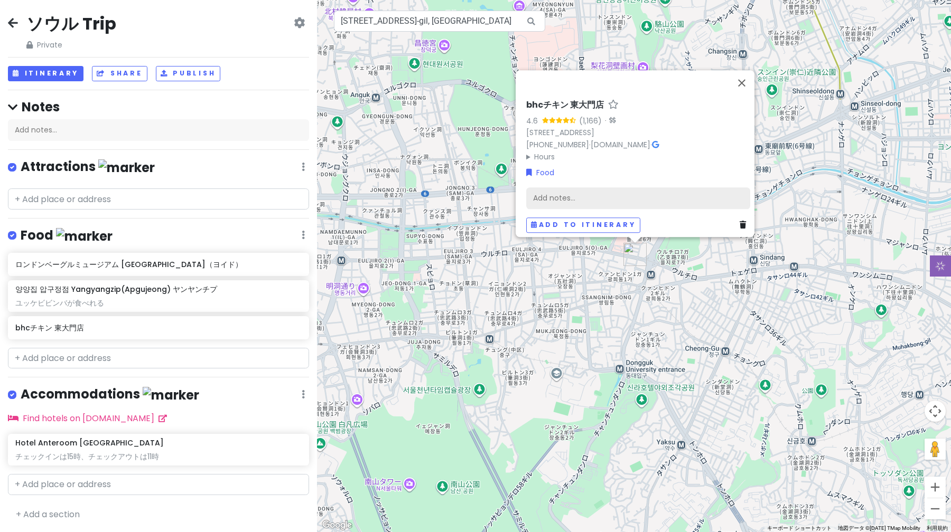
click at [585, 198] on div "Add notes..." at bounding box center [638, 198] width 224 height 22
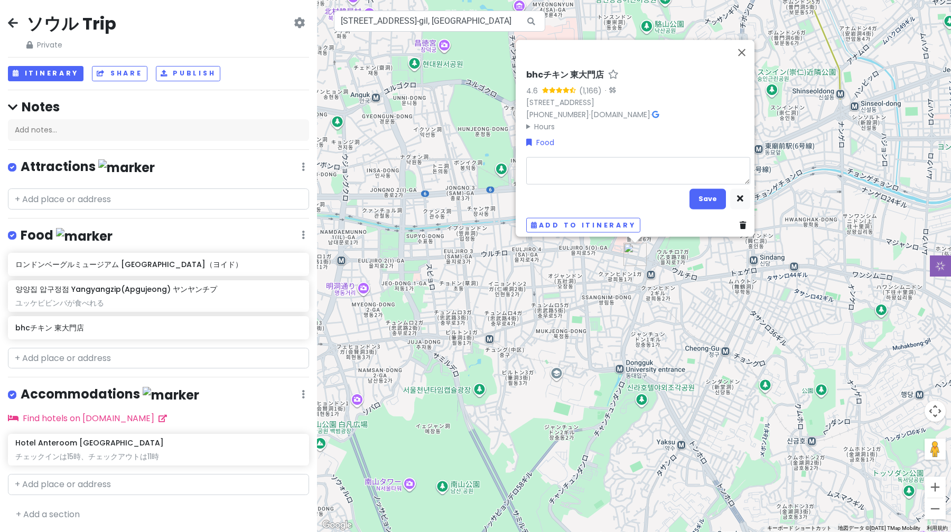
type textarea "h"
type textarea "x"
type textarea "ほ"
type textarea "x"
type textarea "ほk"
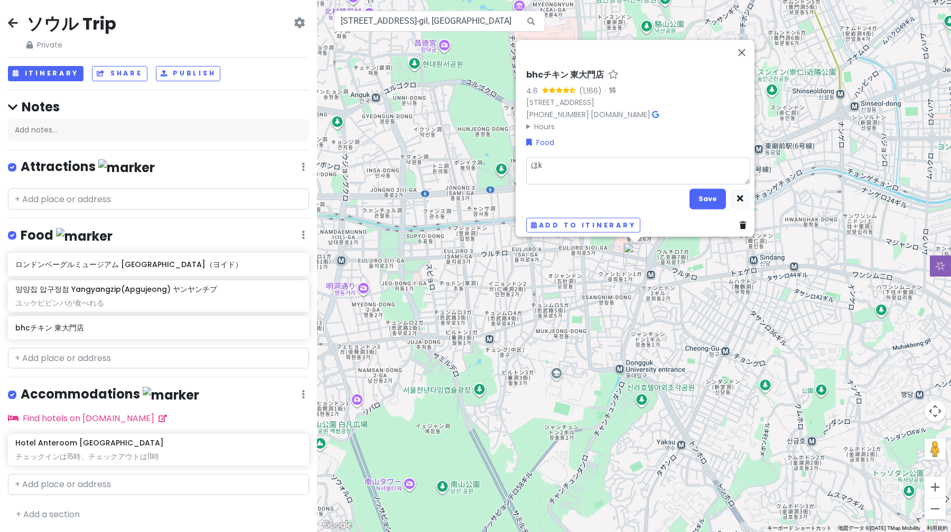
type textarea "x"
type textarea "他"
type textarea "x"
type textarea "他n"
type textarea "x"
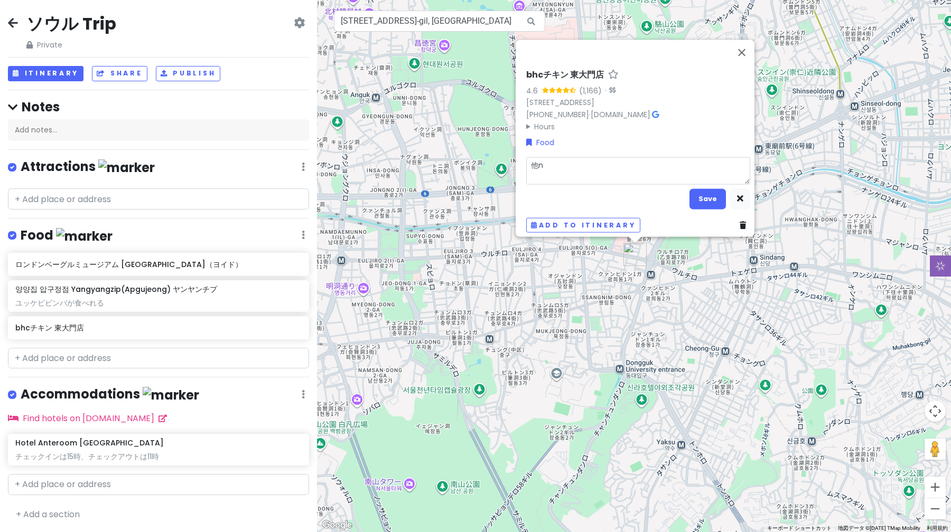
type textarea "他に"
type textarea "x"
type textarea "他にm"
type textarea "x"
type textarea "他にも"
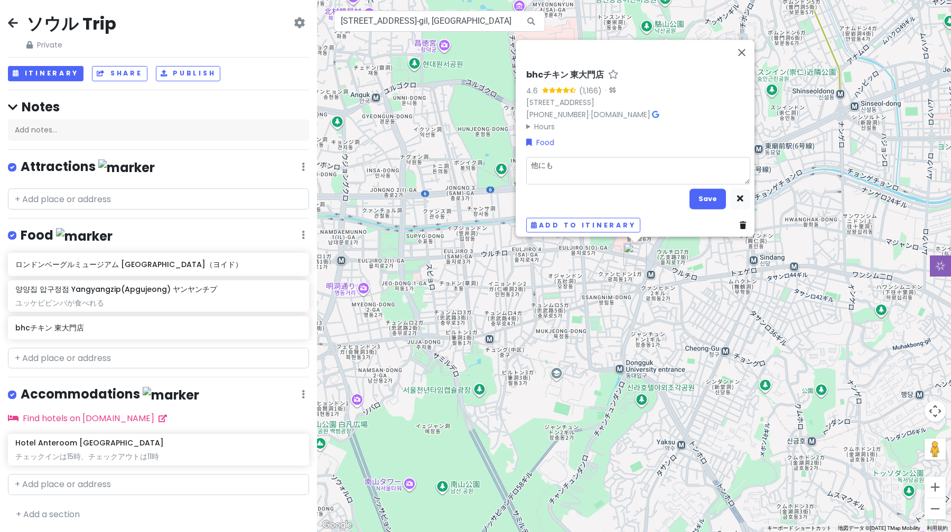
type textarea "x"
type textarea "他にもt"
type textarea "x"
type textarea "他にもて"
type textarea "x"
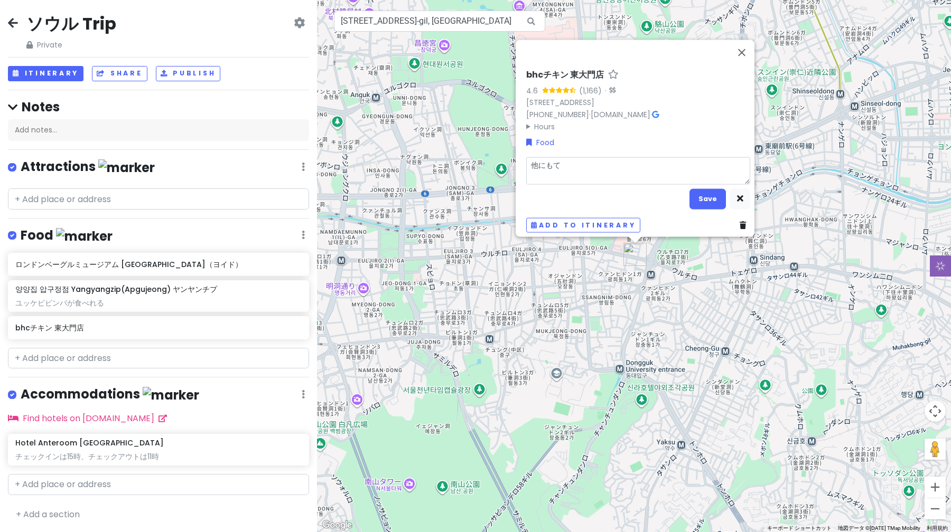
type textarea "他にもてn"
type textarea "x"
type textarea "他にも点"
type textarea "x"
type textarea "他にもてんp"
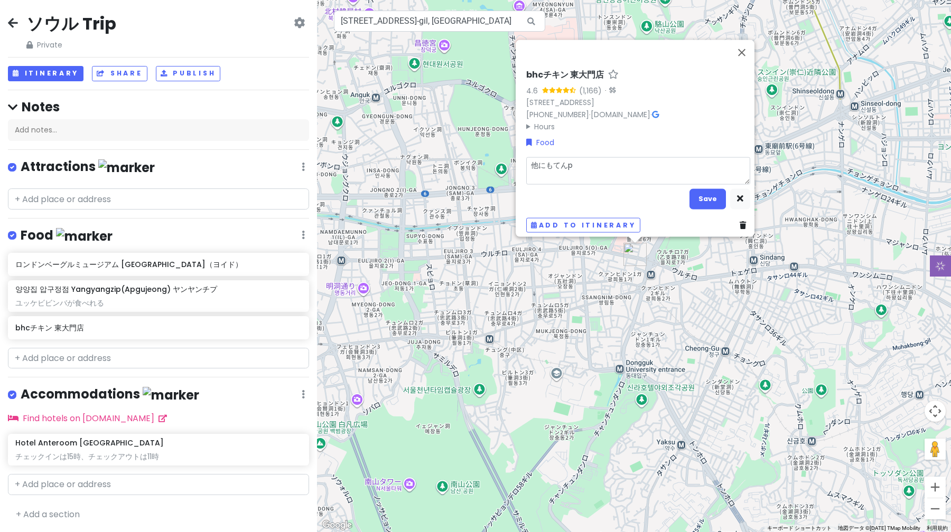
type textarea "x"
type textarea "他にも店舗"
type textarea "x"
type textarea "他にも店舗あ"
type textarea "x"
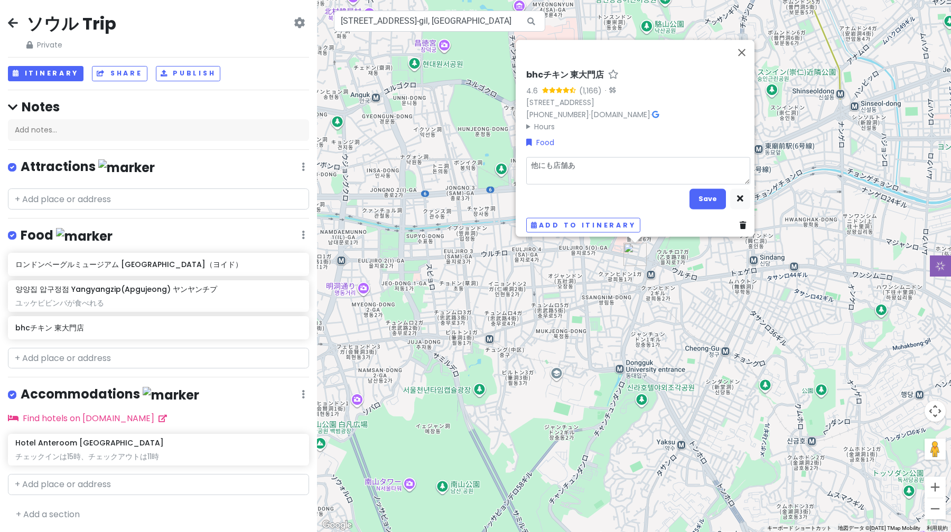
type textarea "他にも店舗あr"
type textarea "x"
type textarea "他にも店舗あり"
type textarea "x"
type textarea "他nにも店舗あり"
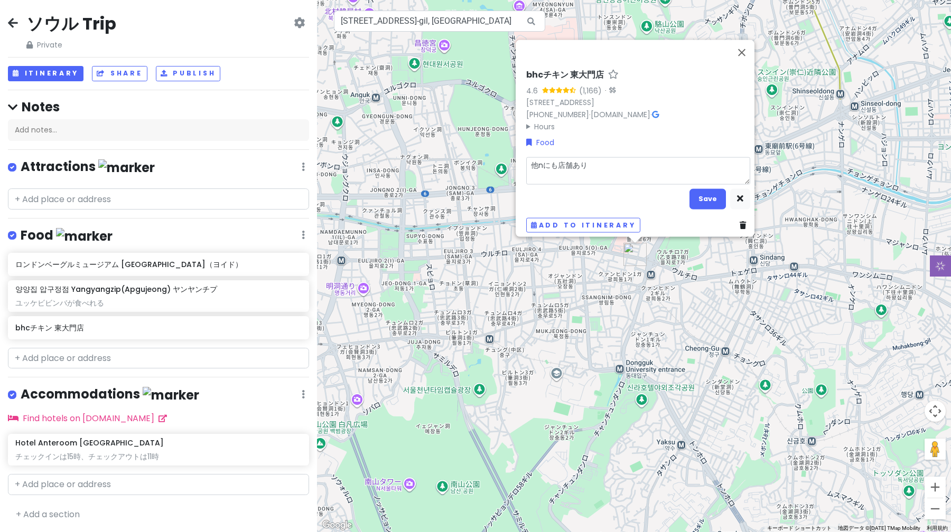
type textarea "x"
type textarea "他のにも店舗あり"
type textarea "x"
type textarea "他のえにも店舗あり"
type textarea "x"
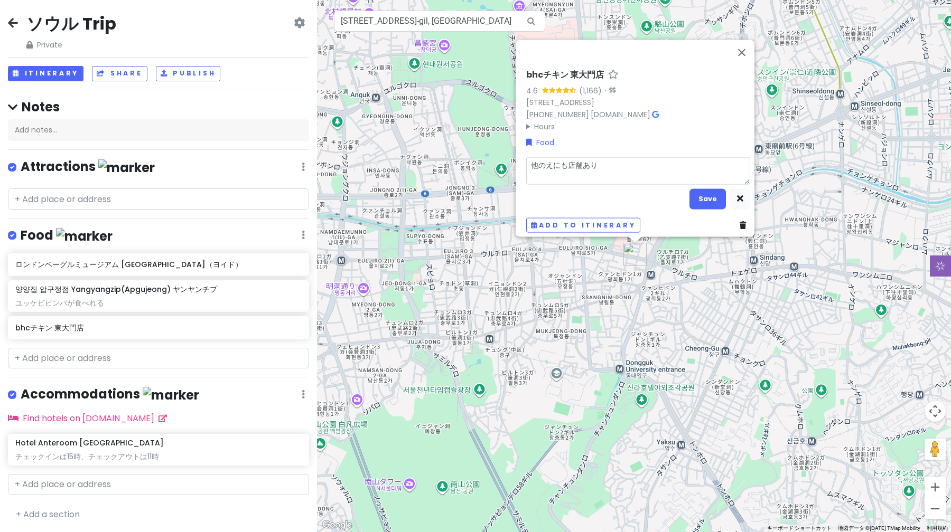
type textarea "他のえrにも店舗あり"
type textarea "x"
type textarea "他の[PERSON_NAME]にも店舗あり"
type textarea "x"
type textarea "他のエリアにも店舗あり"
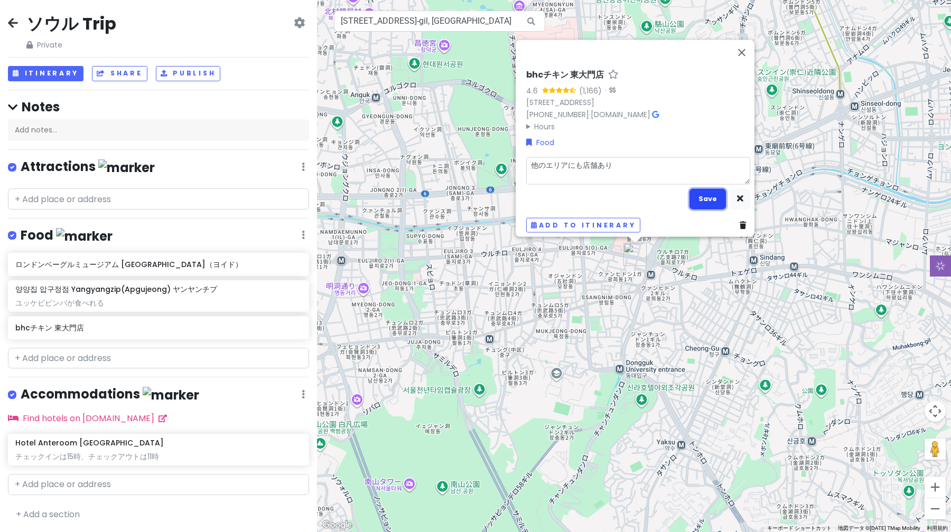
click at [708, 195] on button "Save" at bounding box center [707, 199] width 36 height 21
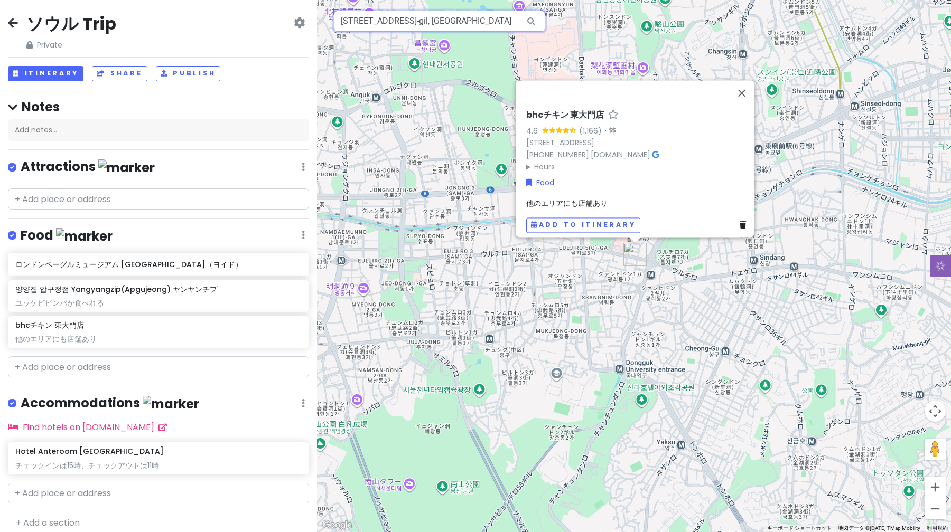
click at [489, 16] on input "[STREET_ADDRESS]-gil, [GEOGRAPHIC_DATA]" at bounding box center [439, 21] width 211 height 21
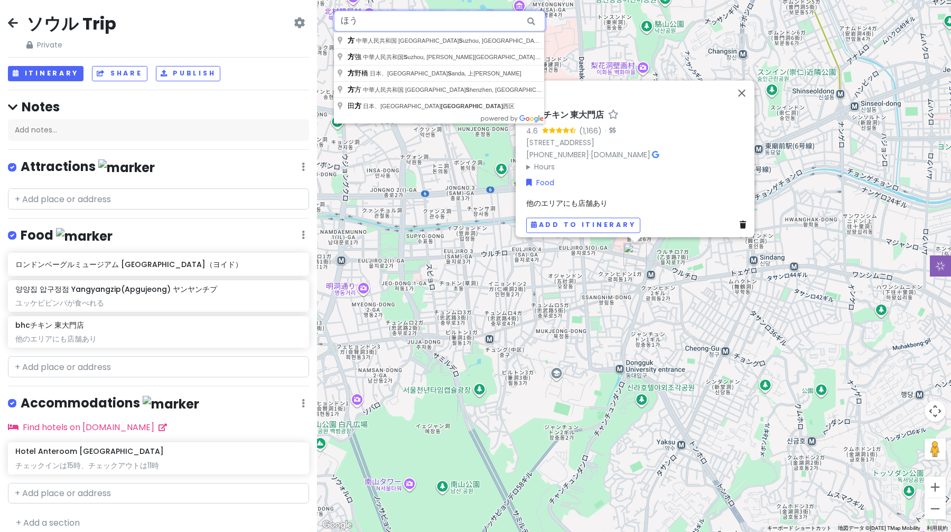
type input "ほ"
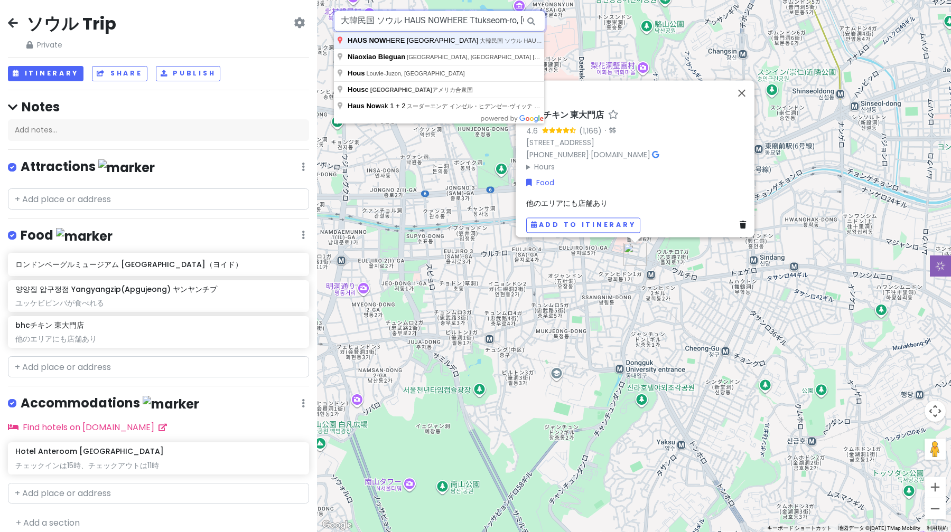
type input "大韓民国 ソウル HAUS NOWHERE Ttukseom-ro, [GEOGRAPHIC_DATA]"
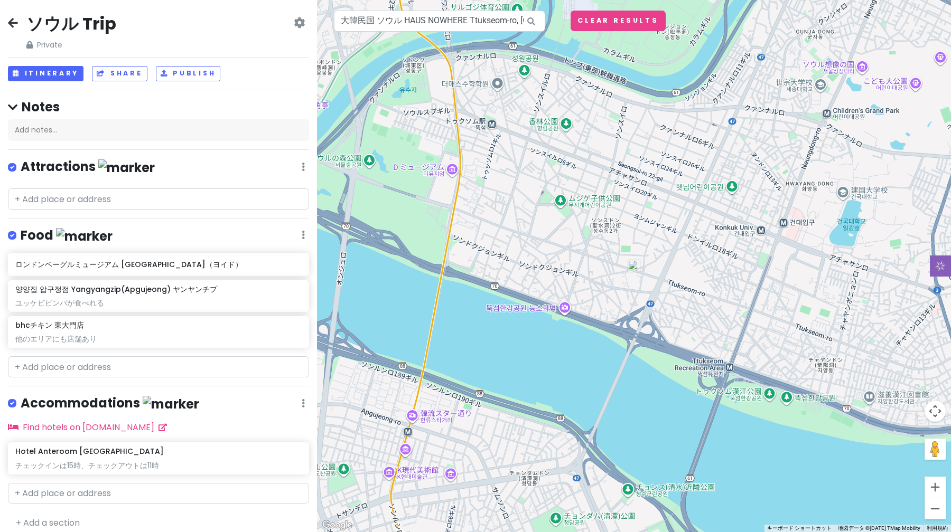
click at [635, 268] on img at bounding box center [633, 266] width 13 height 13
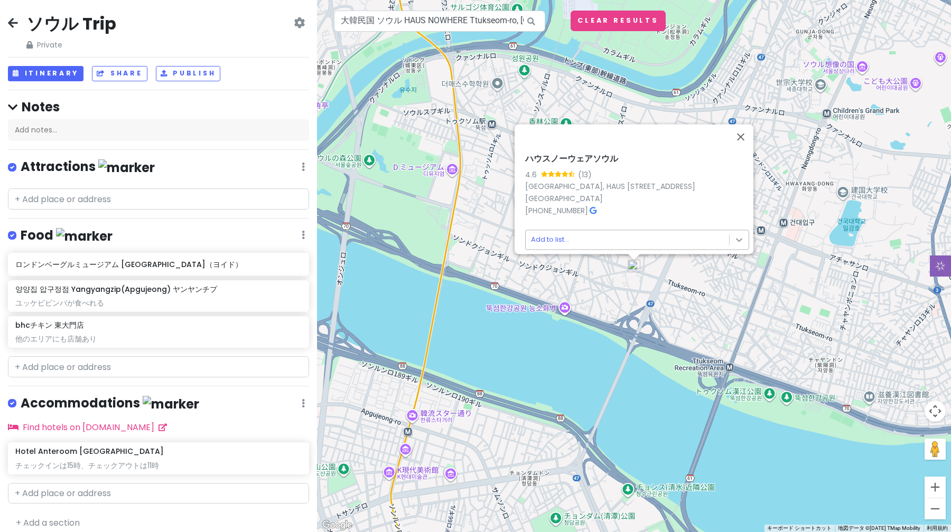
click at [729, 234] on body "ソウル Trip Private Change Dates Make a Copy Delete Trip Go Pro ⚡️ Give Feedback 💡…" at bounding box center [475, 266] width 951 height 532
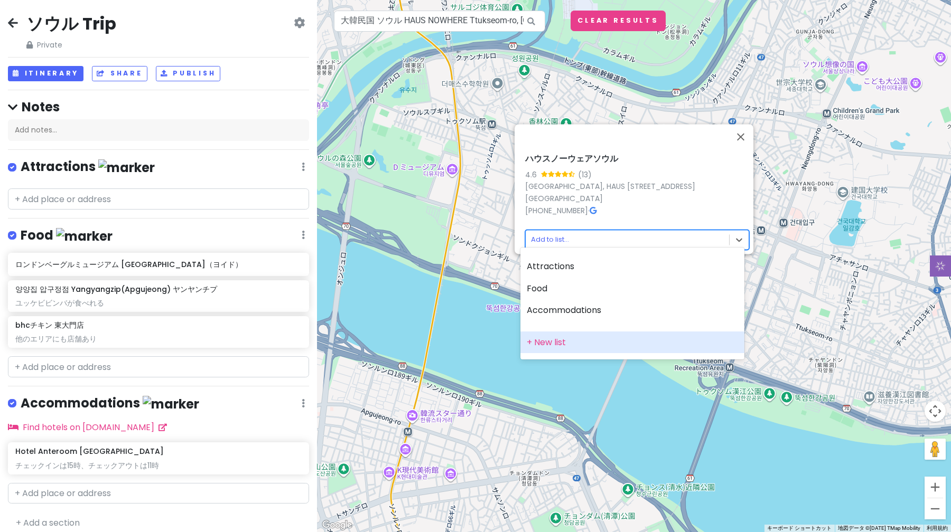
click at [645, 336] on div "+ New list" at bounding box center [632, 343] width 224 height 22
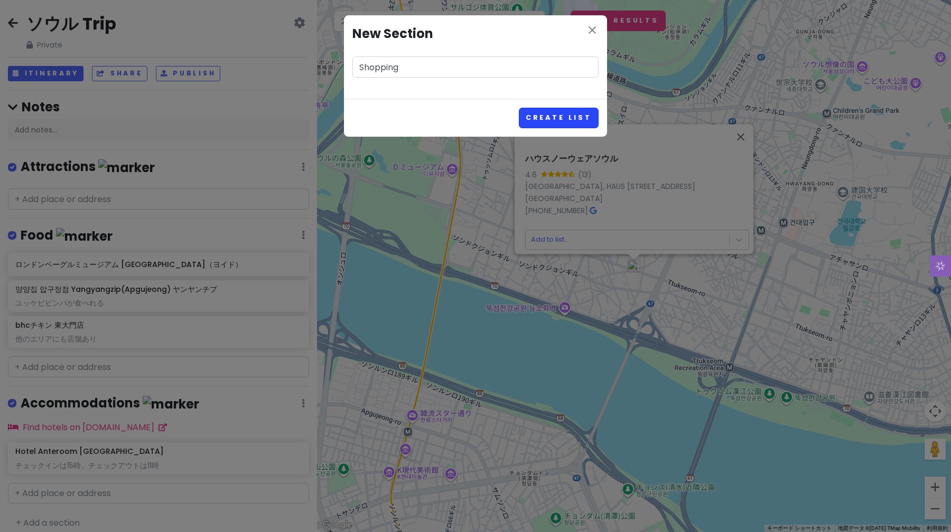
type input "Shopping"
click at [571, 122] on button "Create List" at bounding box center [559, 118] width 80 height 21
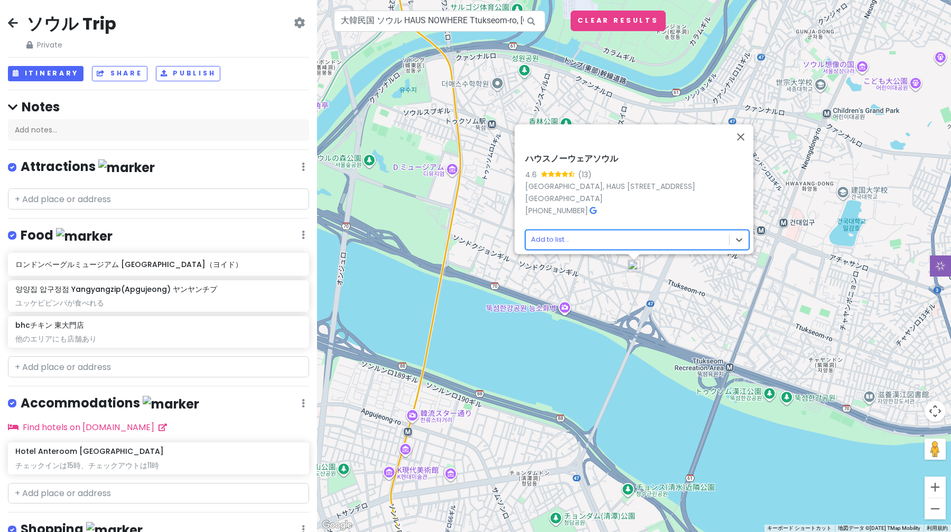
click at [571, 233] on body "ソウル Trip Private Change Dates Make a Copy Delete Trip Go Pro ⚡️ Give Feedback 💡…" at bounding box center [475, 266] width 951 height 532
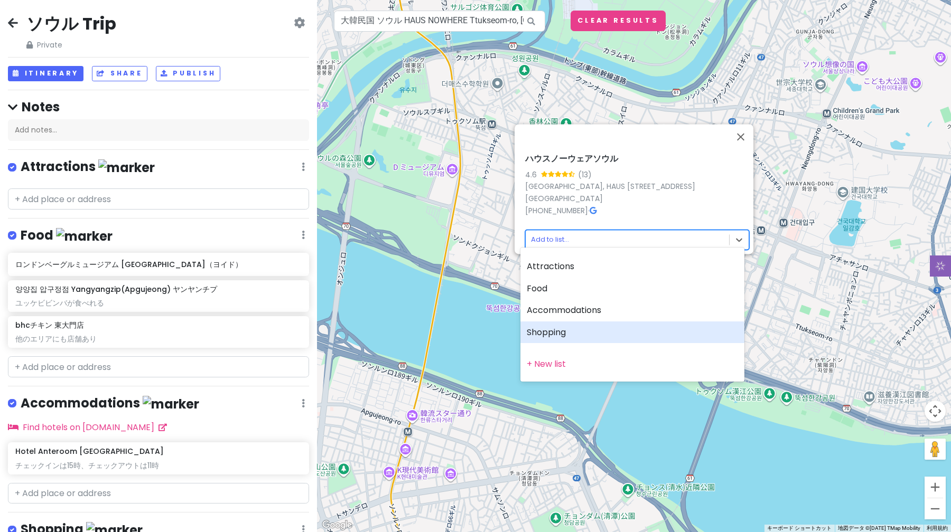
click at [556, 327] on div "Shopping" at bounding box center [632, 333] width 224 height 22
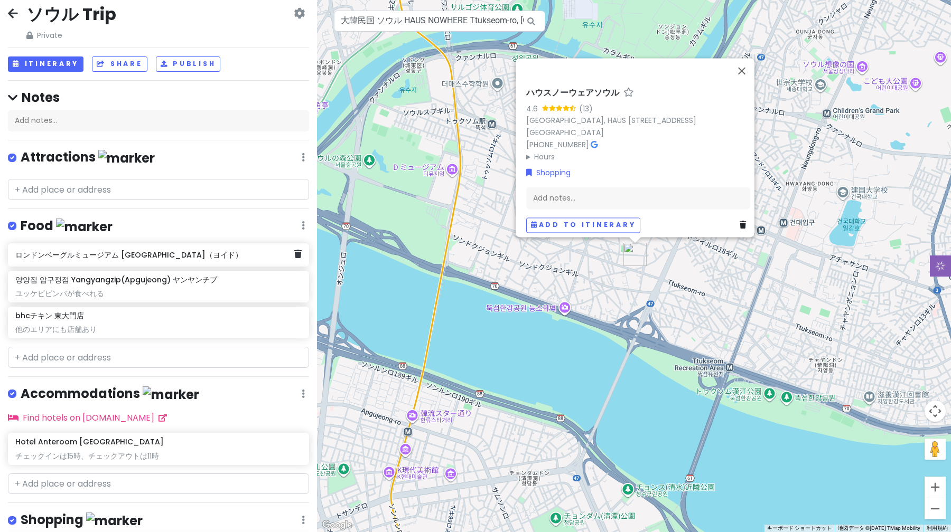
scroll to position [102, 0]
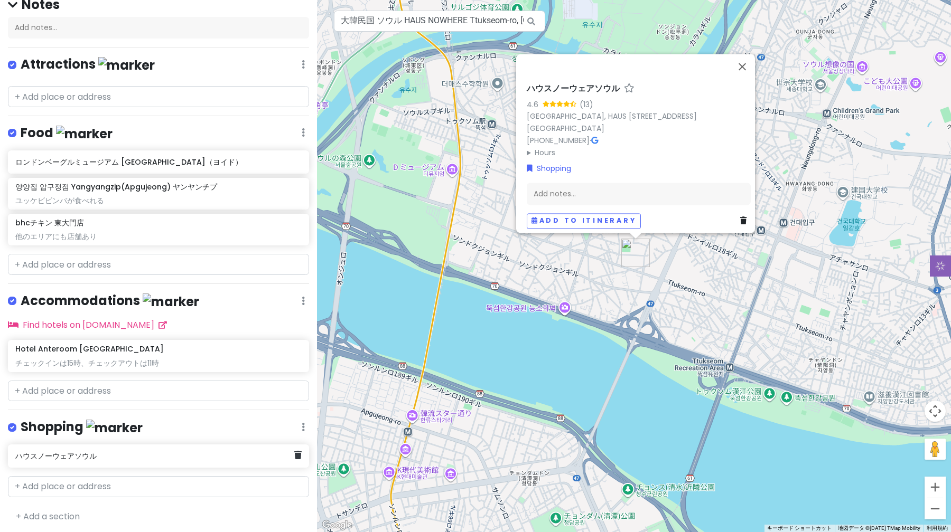
click at [97, 452] on h6 "ハウスノーウェアソウル" at bounding box center [154, 457] width 278 height 10
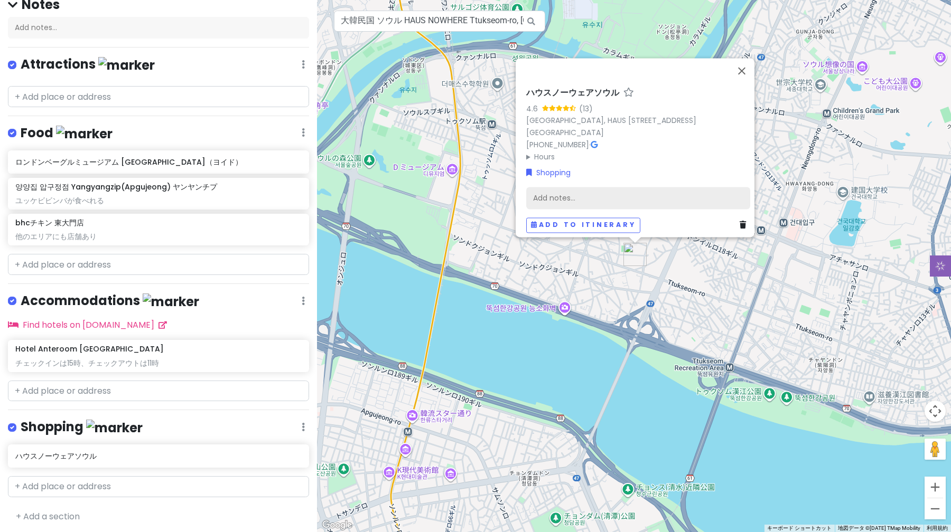
click at [616, 187] on div "Add notes..." at bounding box center [638, 198] width 224 height 22
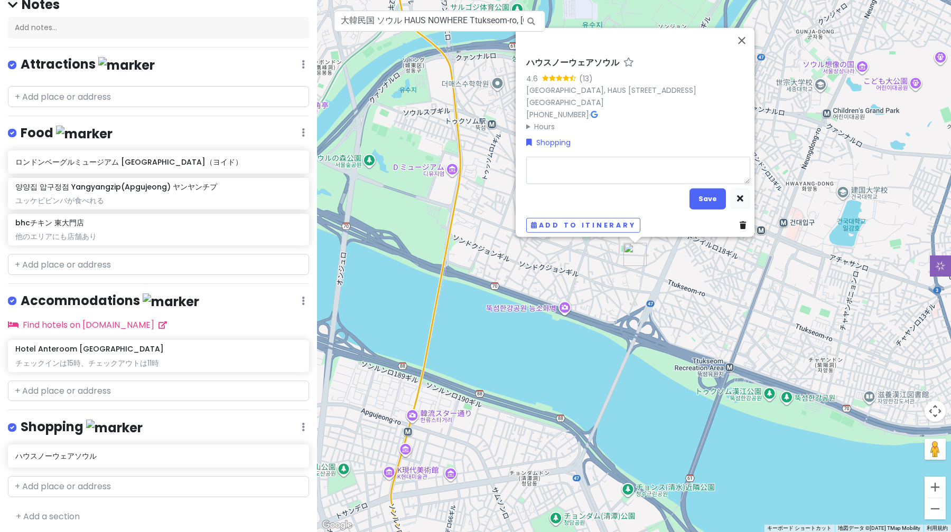
type textarea "x"
type textarea "だ"
type textarea "x"
type textarea "だn"
type textarea "x"
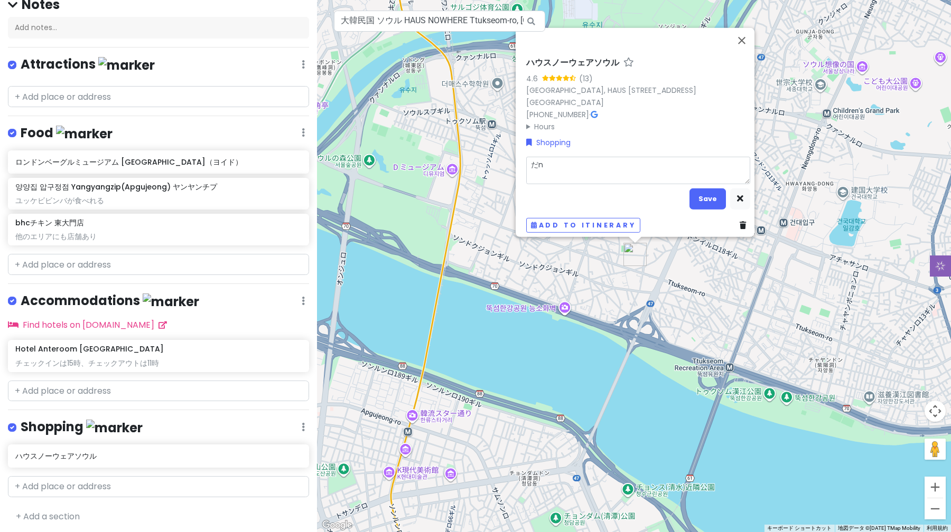
type textarea "だん"
type textarea "x"
type textarea "だんb"
type textarea "x"
type textarea "ダンバ"
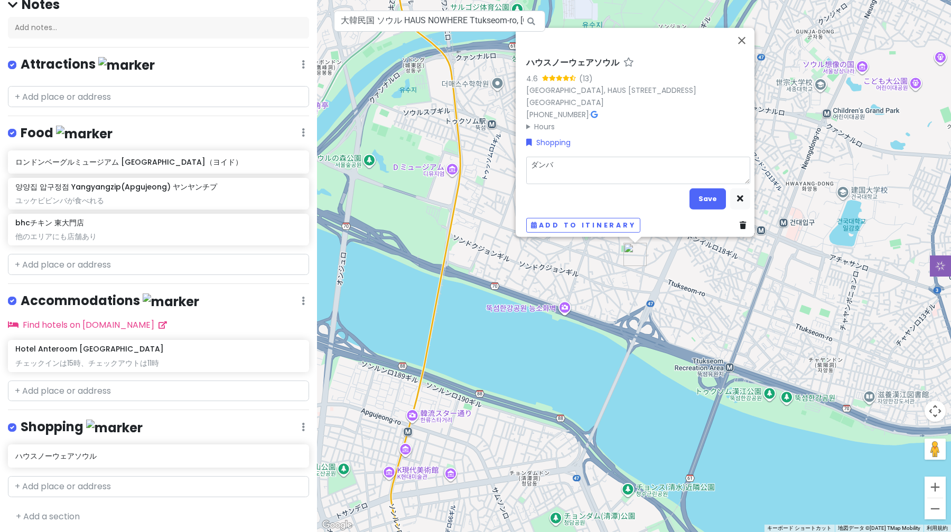
type textarea "x"
type textarea "ダンバr"
type textarea "x"
type textarea "だんばり"
type textarea "x"
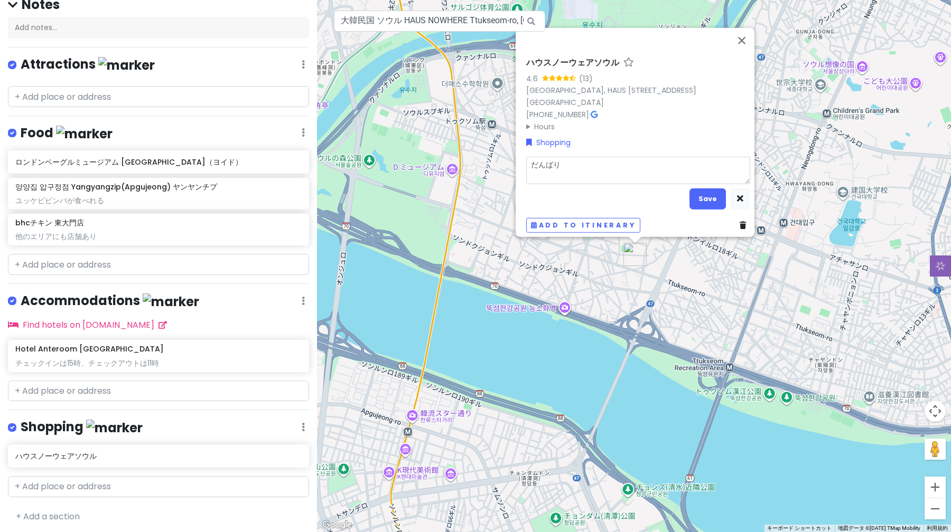
type textarea "だんばりn"
type textarea "x"
type textarea "だんばりんz"
type textarea "x"
type textarea "だんばりんず"
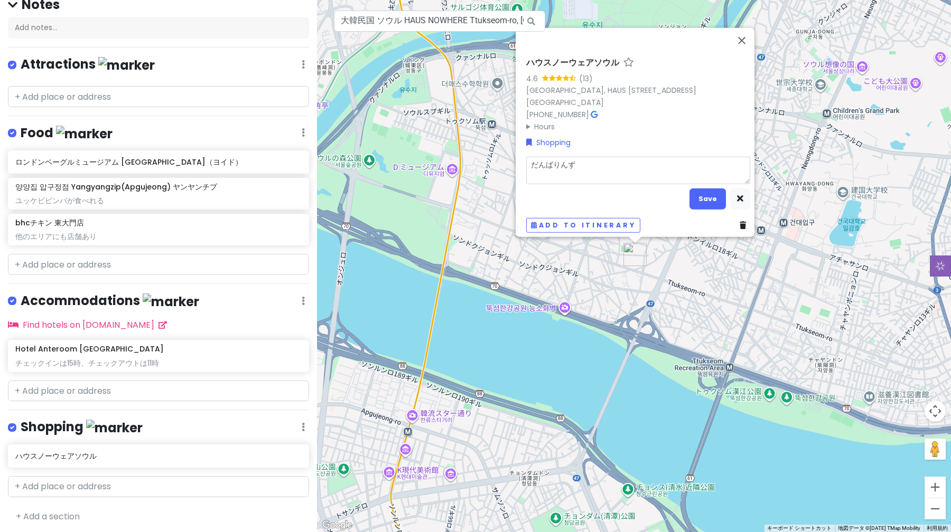
type textarea "x"
type textarea "だんばりんずy"
type textarea "x"
type textarea "だんばりんずや"
type textarea "x"
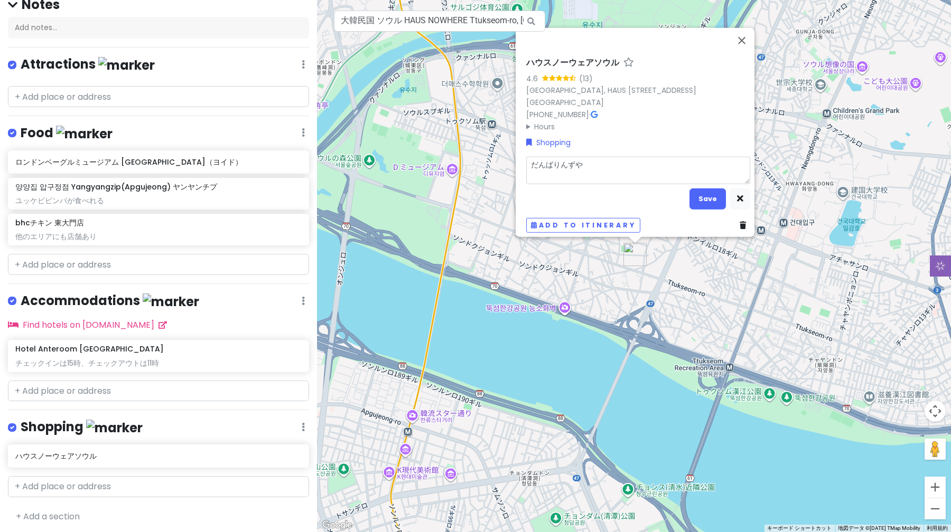
type textarea "ダンバリン図や"
type textarea "x"
type textarea "ダンバリン図"
type textarea "x"
type textarea "ダンバリン"
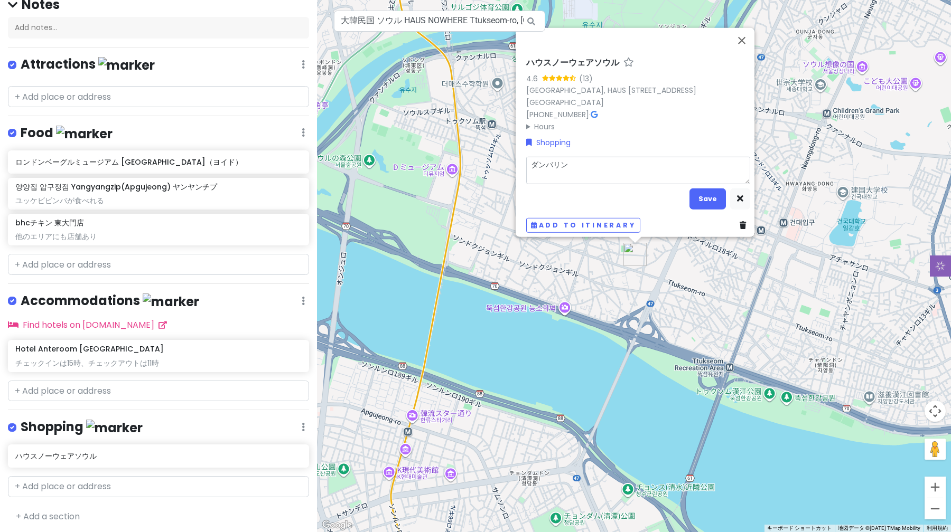
type textarea "x"
type textarea "ダンバリ"
type textarea "x"
type textarea "ダンバ"
type textarea "x"
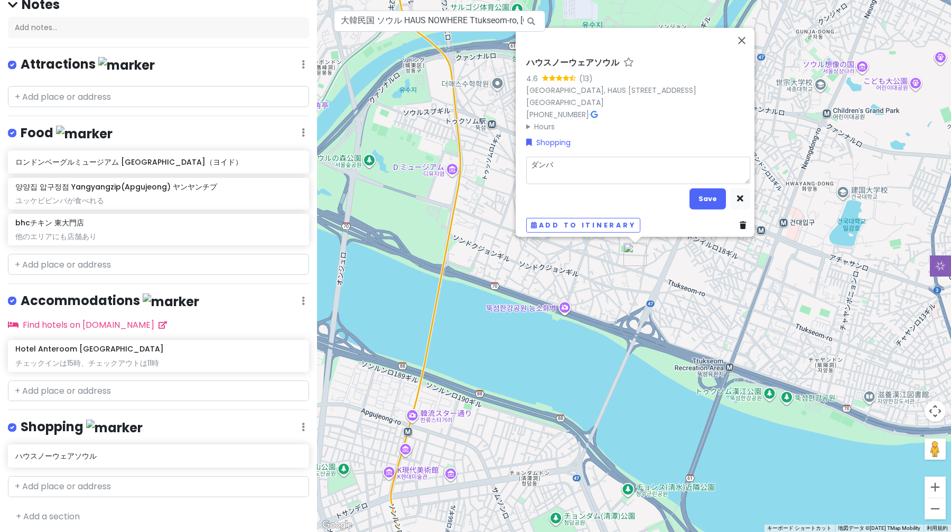
type textarea "ダン"
type textarea "x"
type textarea "ダ"
type textarea "x"
type textarea "だ"
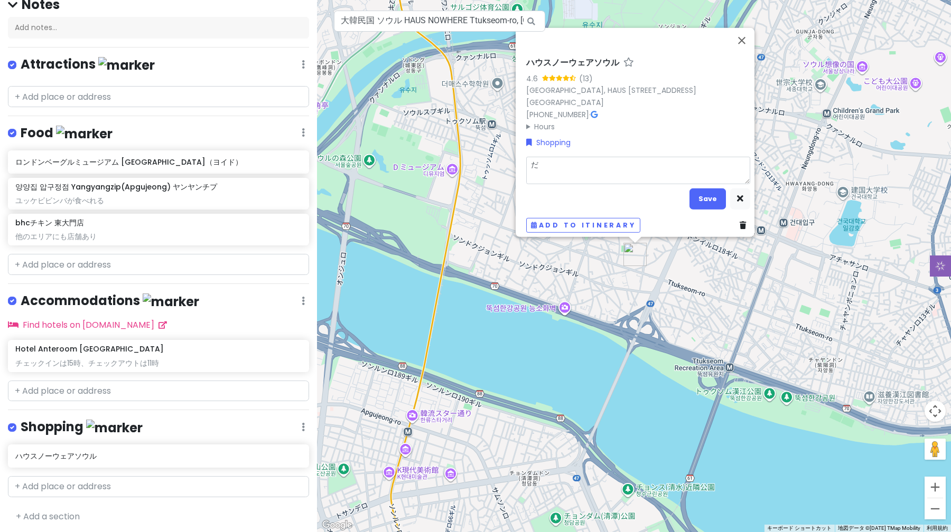
type textarea "x"
type textarea "だn"
type textarea "x"
type textarea "だんb"
type textarea "x"
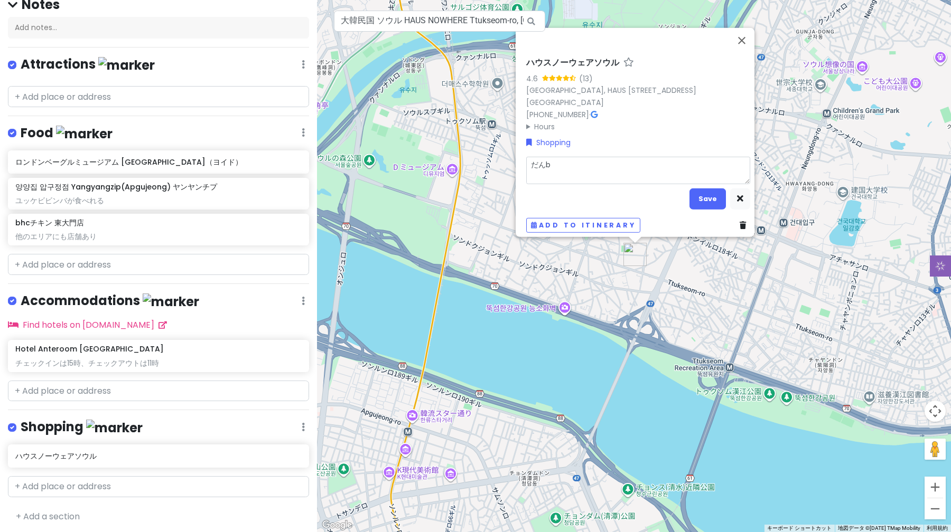
type textarea "ダンバ"
type textarea "x"
type textarea "だんばり"
type textarea "x"
type textarea "だんばりn"
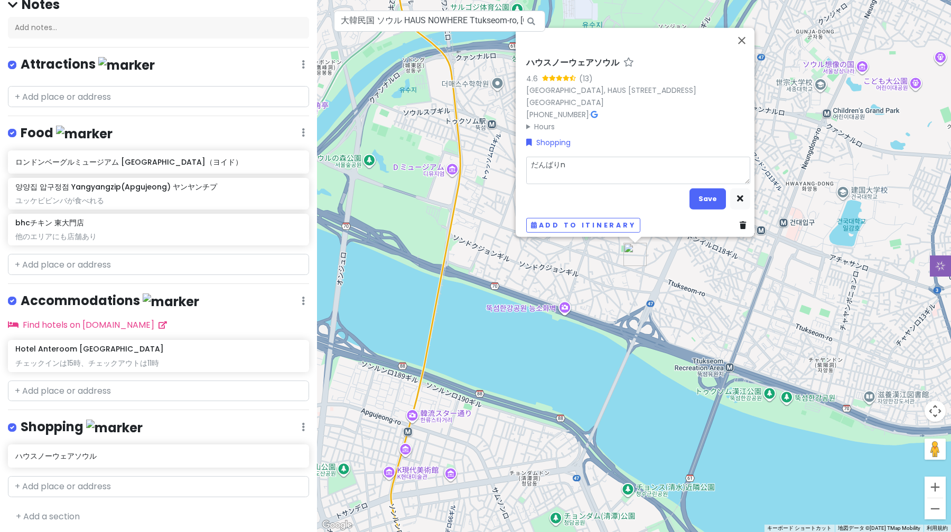
type textarea "x"
type textarea "だんばりんz"
type textarea "x"
type textarea "だんばりんず"
type textarea "x"
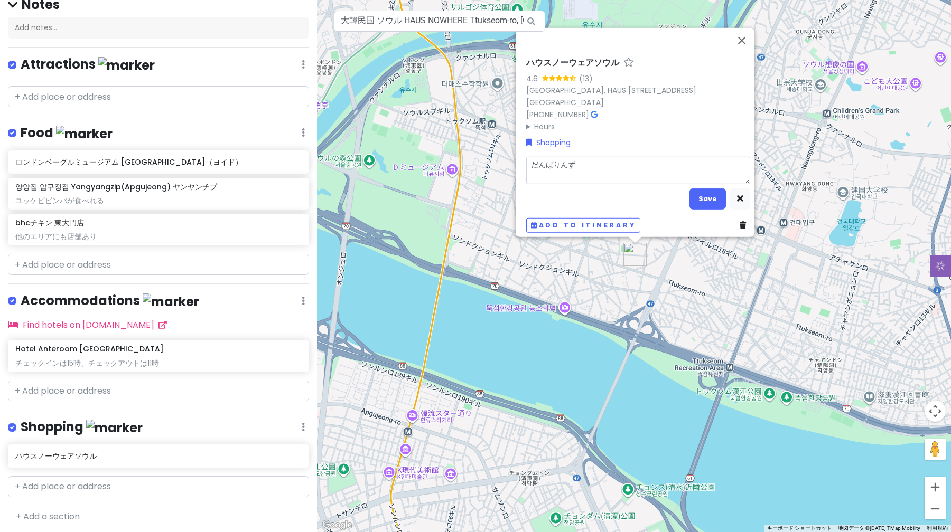
type textarea "ダンバリン図"
type textarea "x"
type textarea "[PERSON_NAME]"
type textarea "x"
type textarea "ダン[PERSON_NAME]"
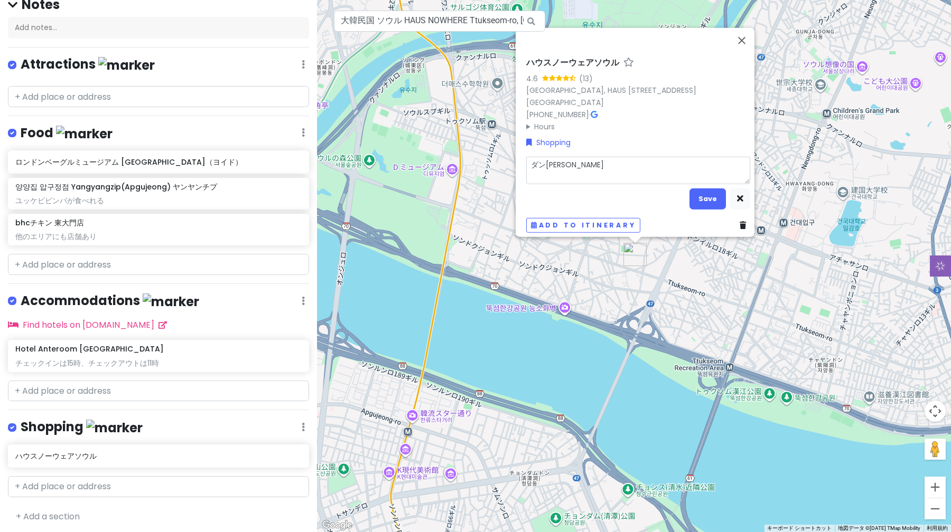
type textarea "x"
type textarea "[PERSON_NAME]"
type textarea "x"
type textarea "ダンバリン図"
type textarea "x"
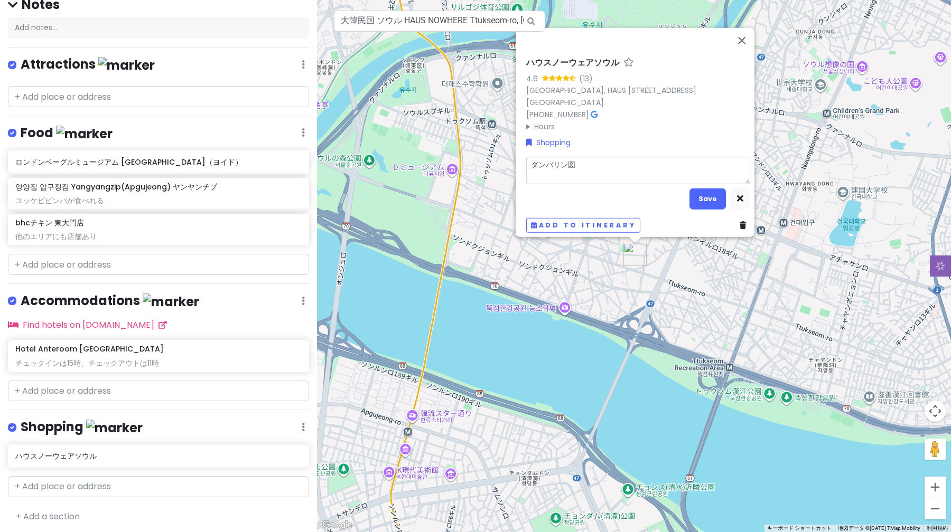
type textarea "だんばりんず"
type textarea "x"
type textarea "ダンバリンズ"
type textarea "x"
type textarea "ﾀﾞﾝﾊﾞﾘﾝｽﾞ"
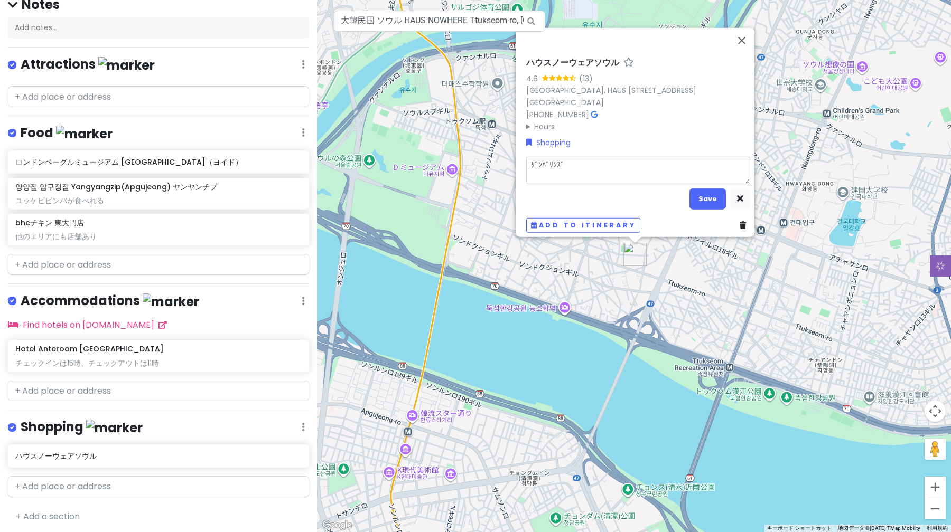
type textarea "x"
type textarea "ダンバリンズ"
type textarea "x"
type textarea "ダンバリンズy"
type textarea "x"
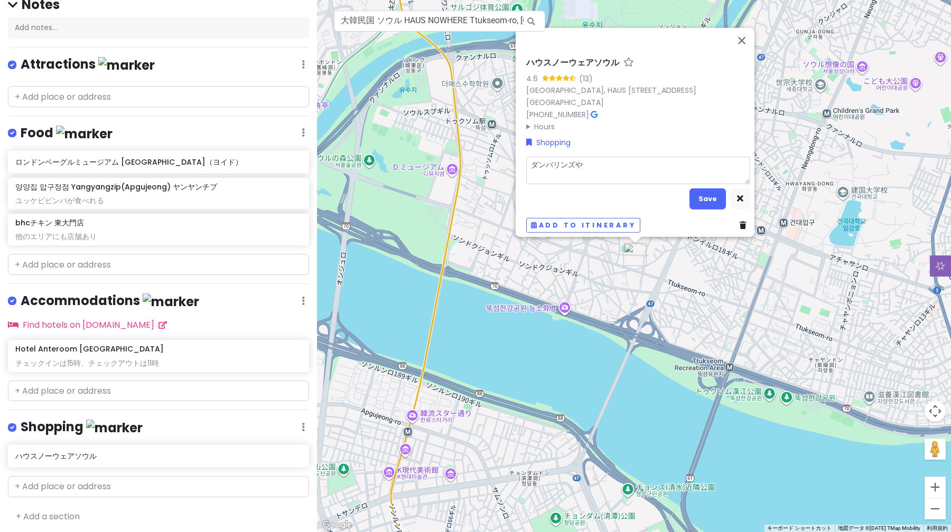
type textarea "ダンバリンズやz"
type textarea "x"
type textarea "ダンバリンズやzy"
type textarea "x"
type textarea "ダンバリンズやジェ"
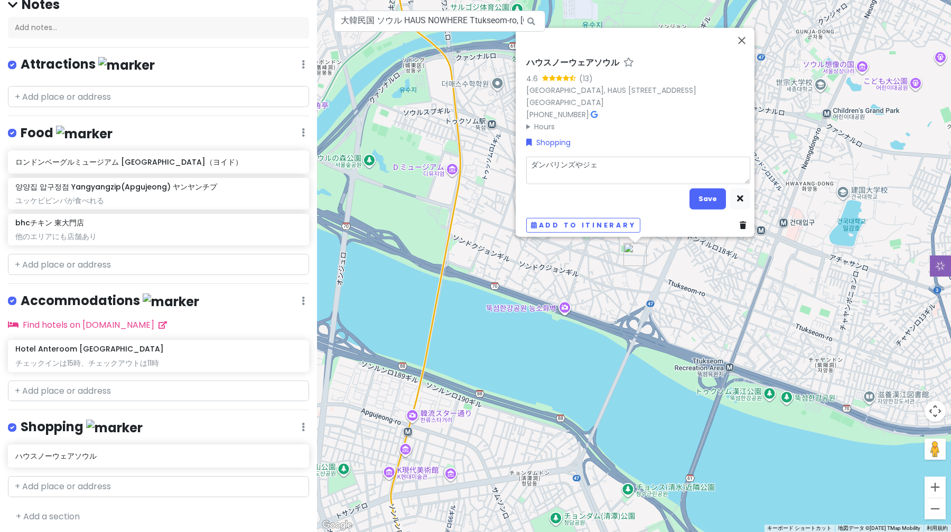
type textarea "x"
click at [699, 191] on button "Save" at bounding box center [707, 199] width 36 height 21
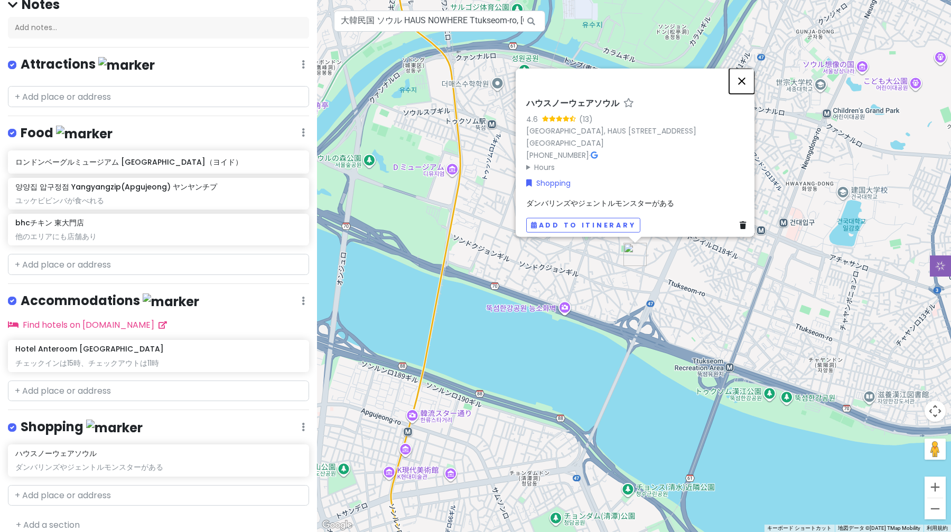
click at [746, 76] on button "閉じる" at bounding box center [741, 81] width 25 height 25
